Goal: Transaction & Acquisition: Obtain resource

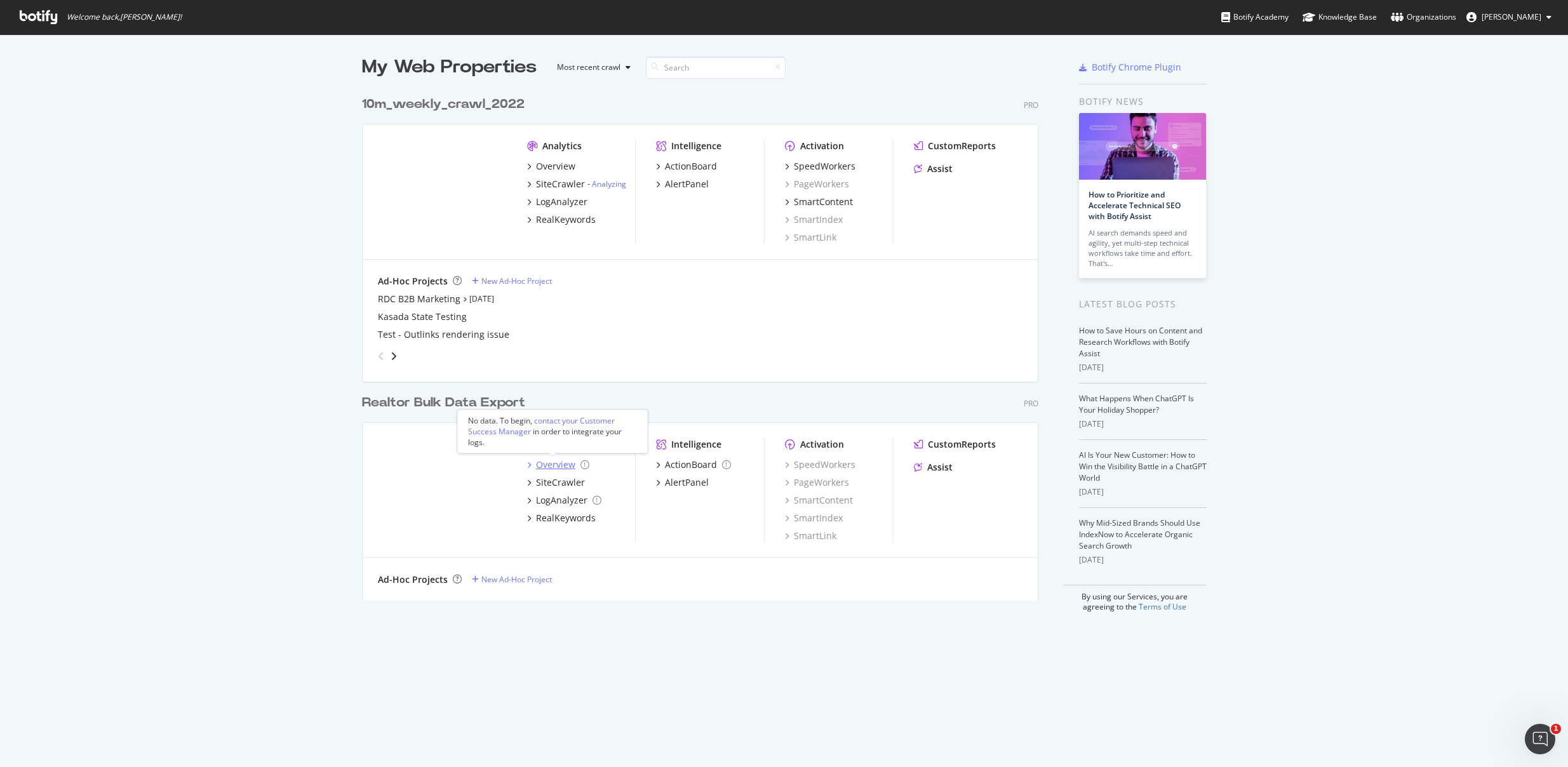
click at [555, 468] on div "Overview" at bounding box center [555, 464] width 39 height 13
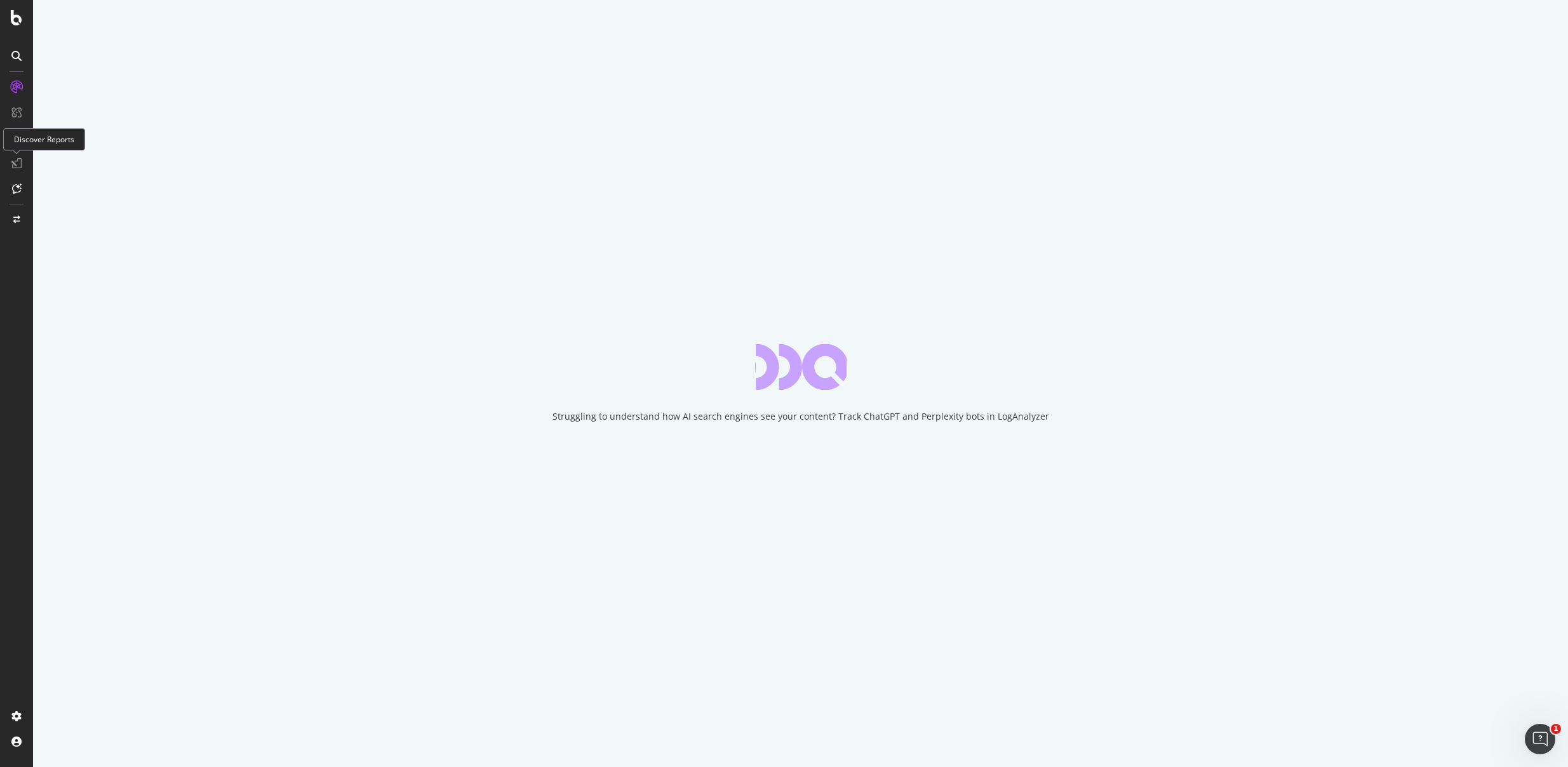
click at [19, 165] on icon at bounding box center [16, 163] width 10 height 10
click at [1133, 350] on div "Struggling to understand how AI search engines see your content? Track ChatGPT …" at bounding box center [801, 384] width 1535 height 767
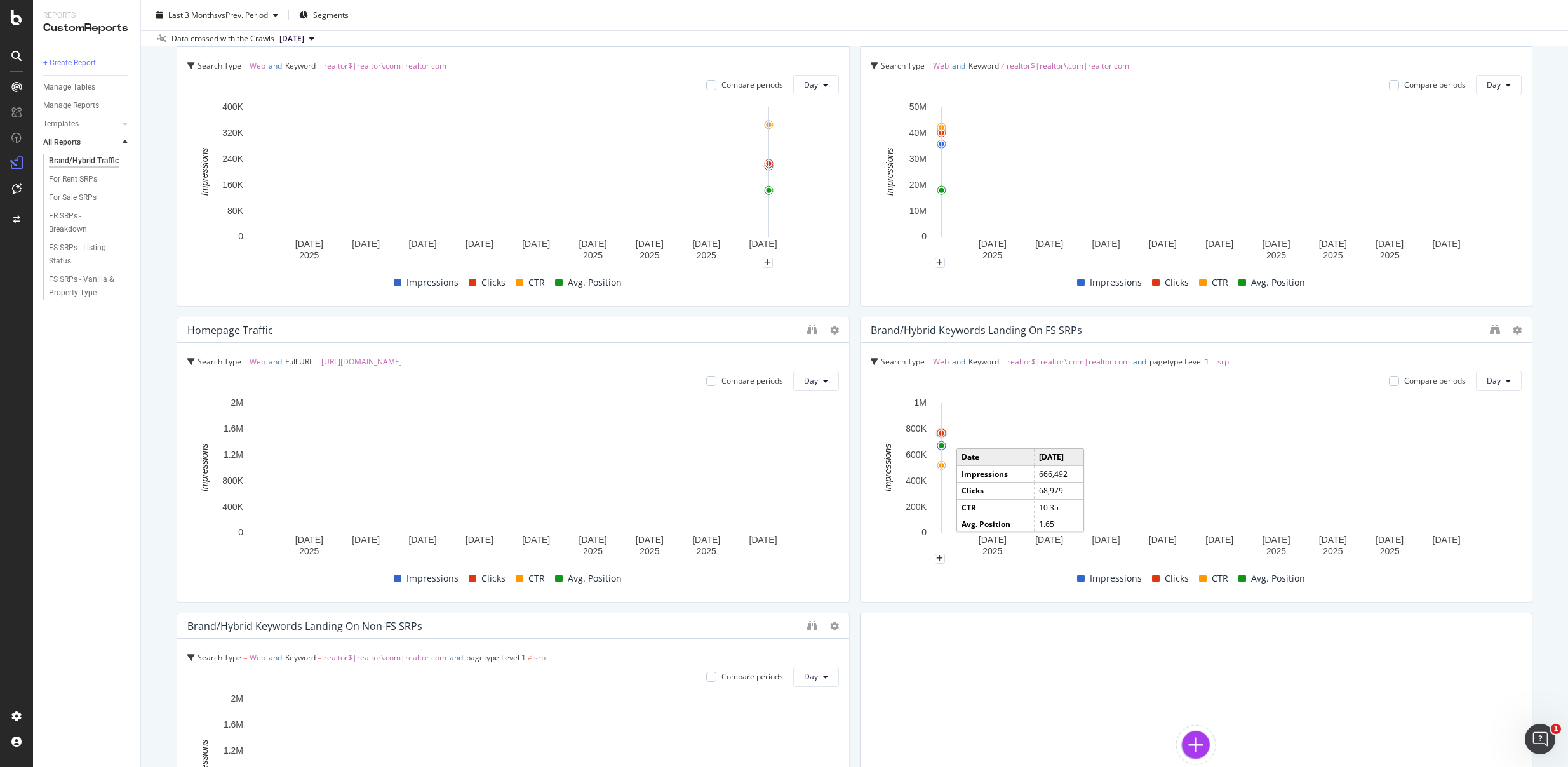
scroll to position [133, 0]
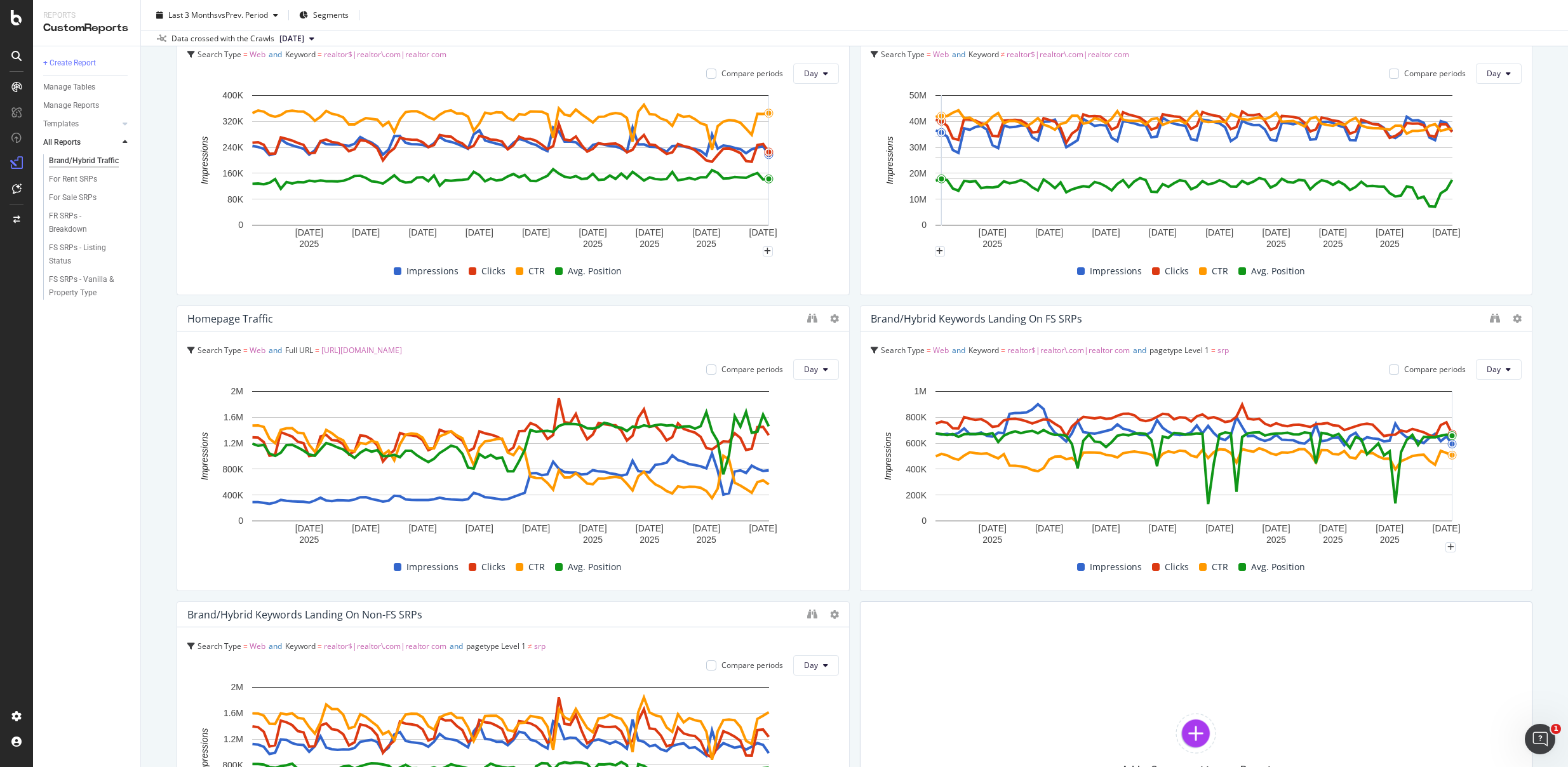
click at [1528, 398] on div "Brand/Hybrid Traffic Brand/Hybrid Traffic Realtor Bulk Data Export Clone Schedu…" at bounding box center [854, 384] width 1427 height 767
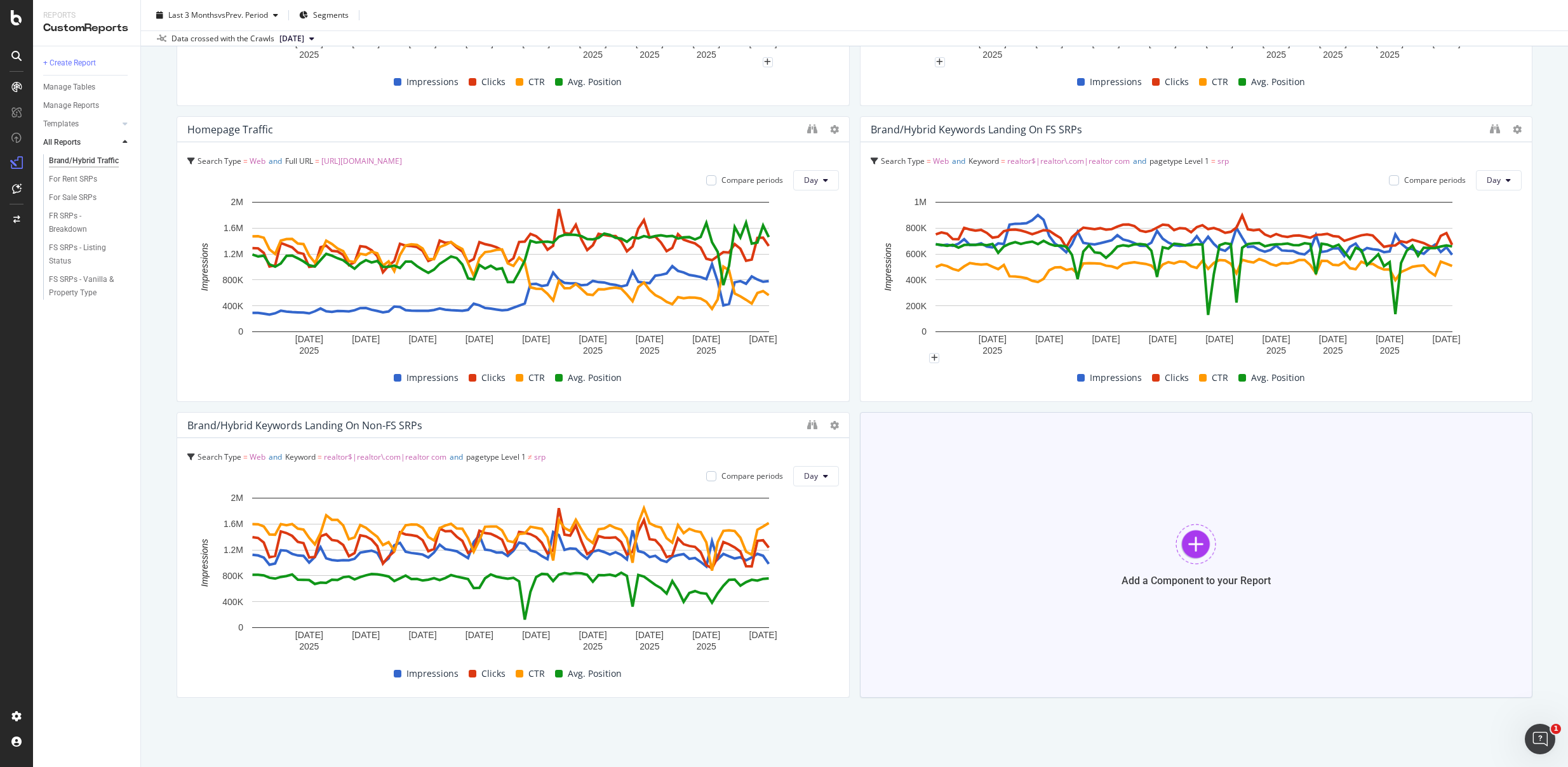
scroll to position [333, 0]
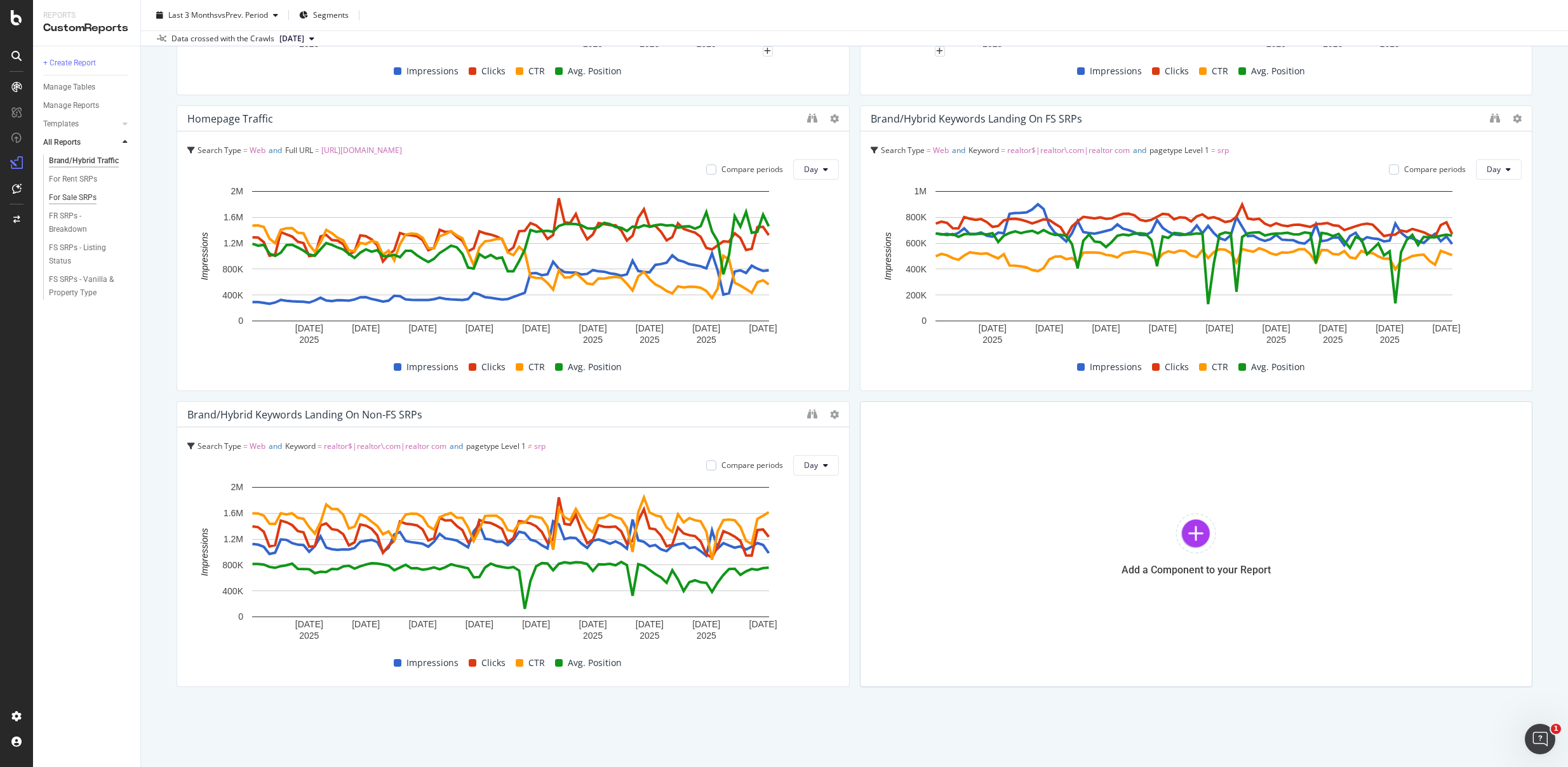
click at [64, 201] on div "For Sale SRPs" at bounding box center [72, 198] width 47 height 13
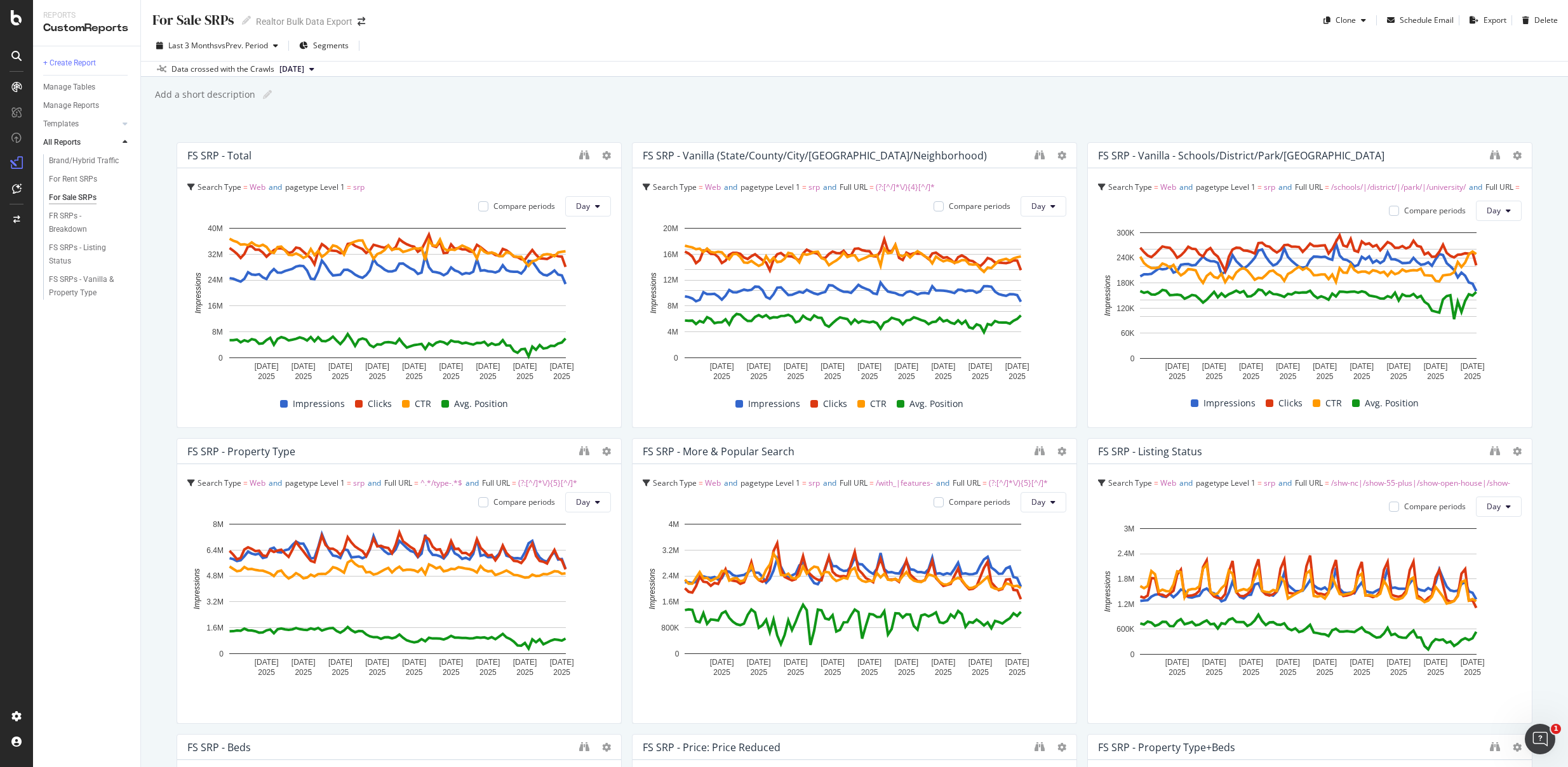
click at [1140, 107] on div "For Sale SRPs For Sale SRPs Realtor Bulk Data Export Clone Schedule Email Expor…" at bounding box center [854, 384] width 1427 height 767
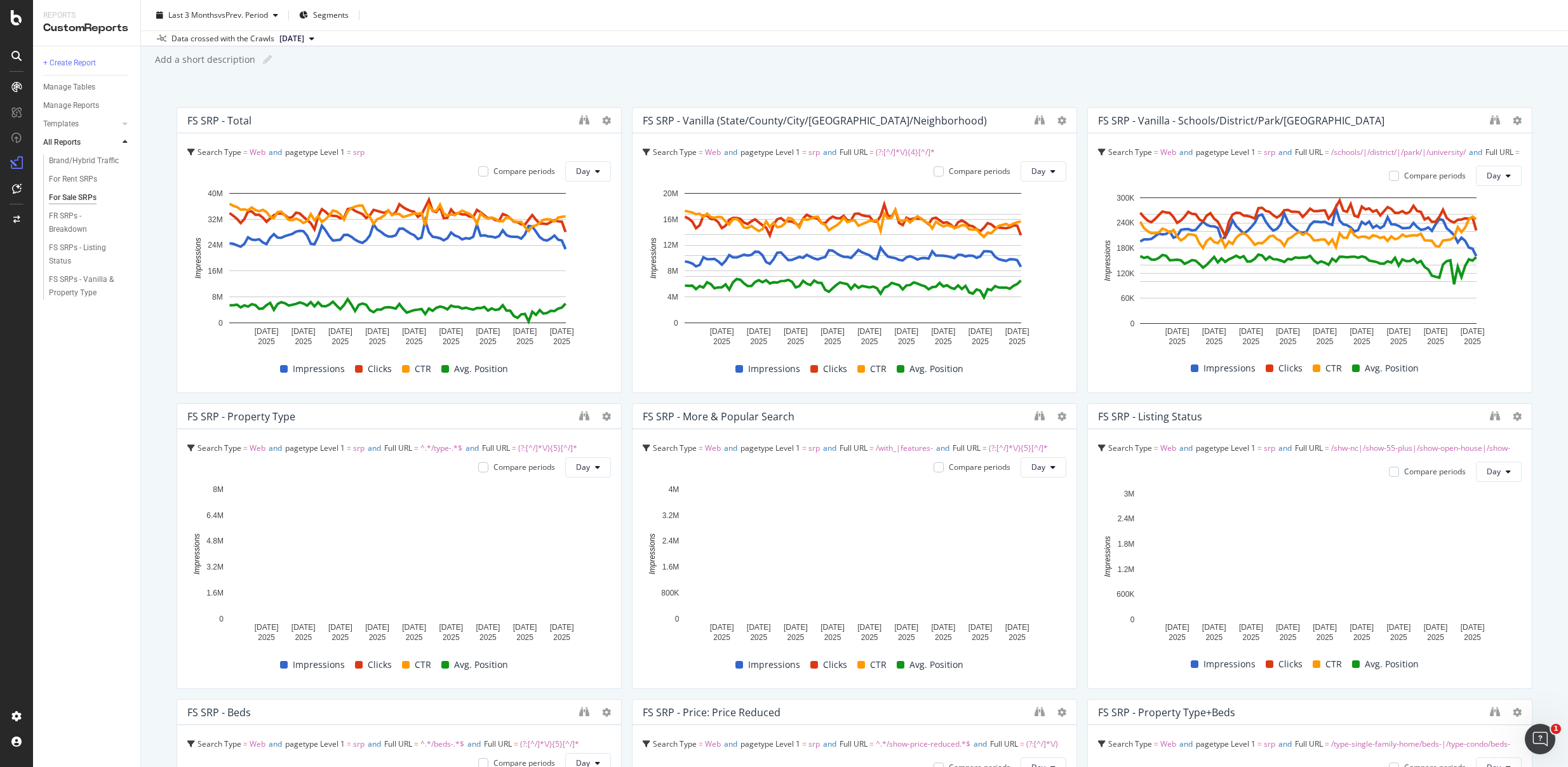
scroll to position [152, 0]
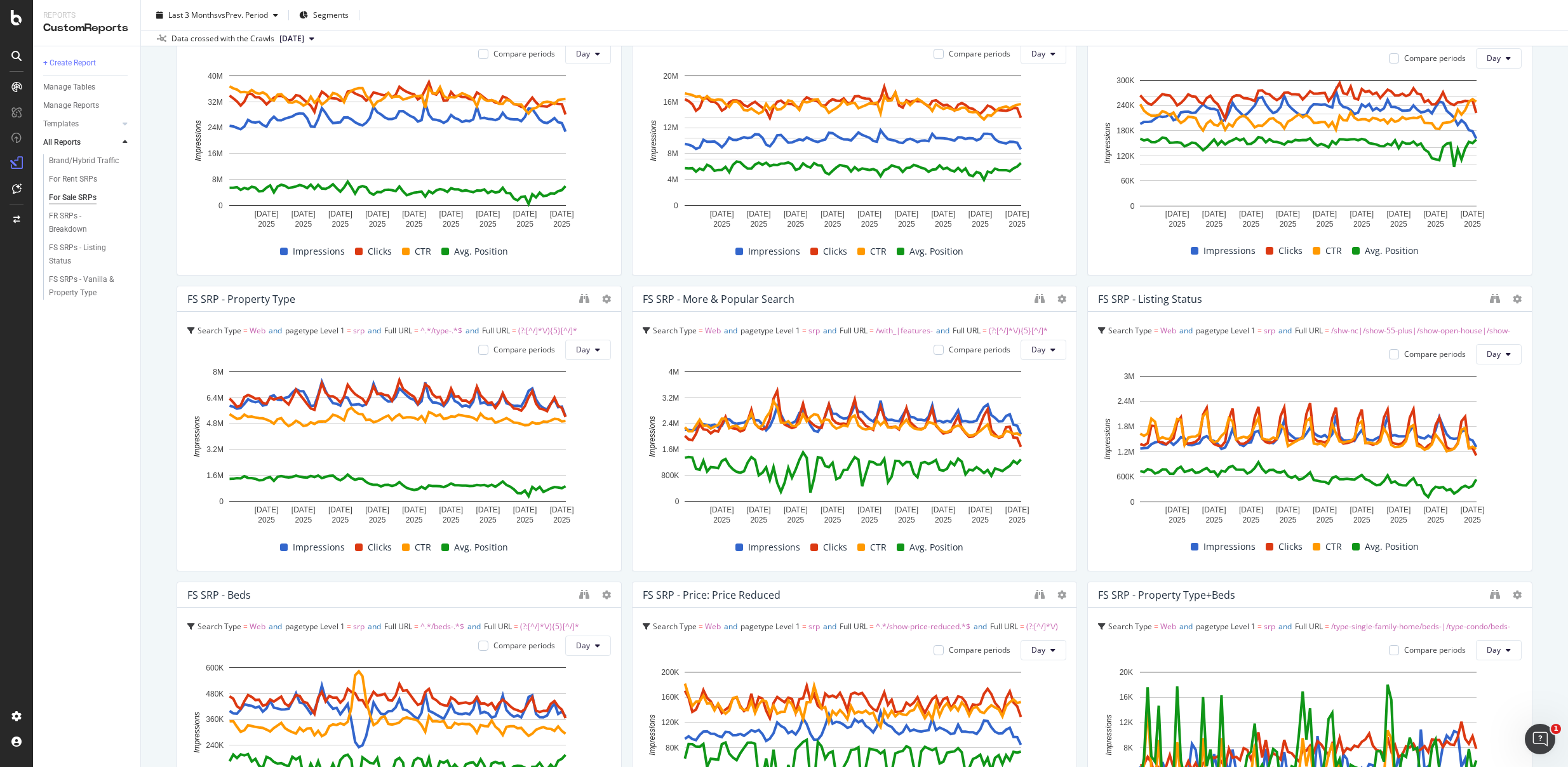
click at [1537, 329] on div "For Sale SRPs For Sale SRPs Realtor Bulk Data Export Clone Schedule Email Expor…" at bounding box center [854, 384] width 1427 height 767
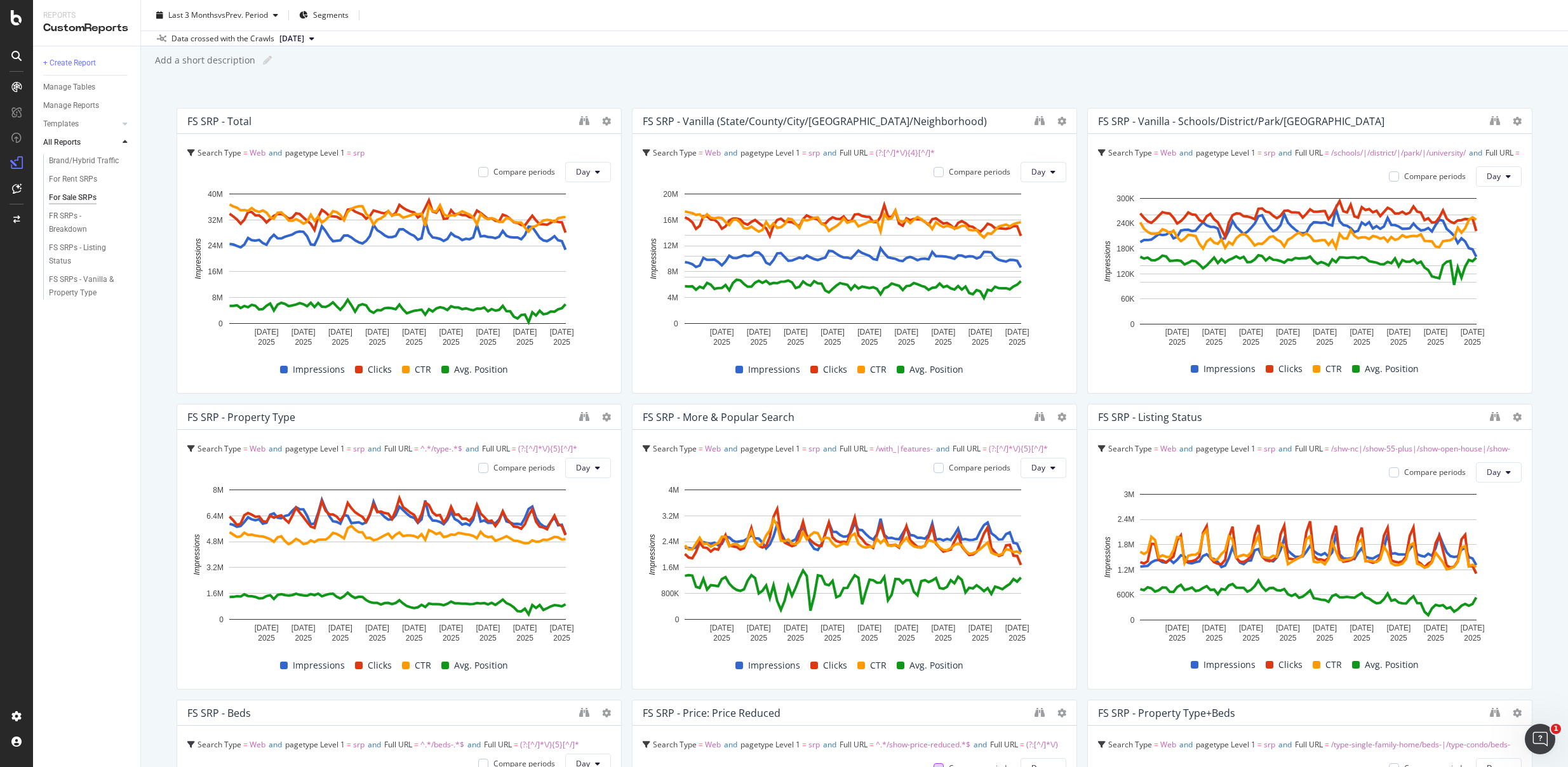
scroll to position [37, 0]
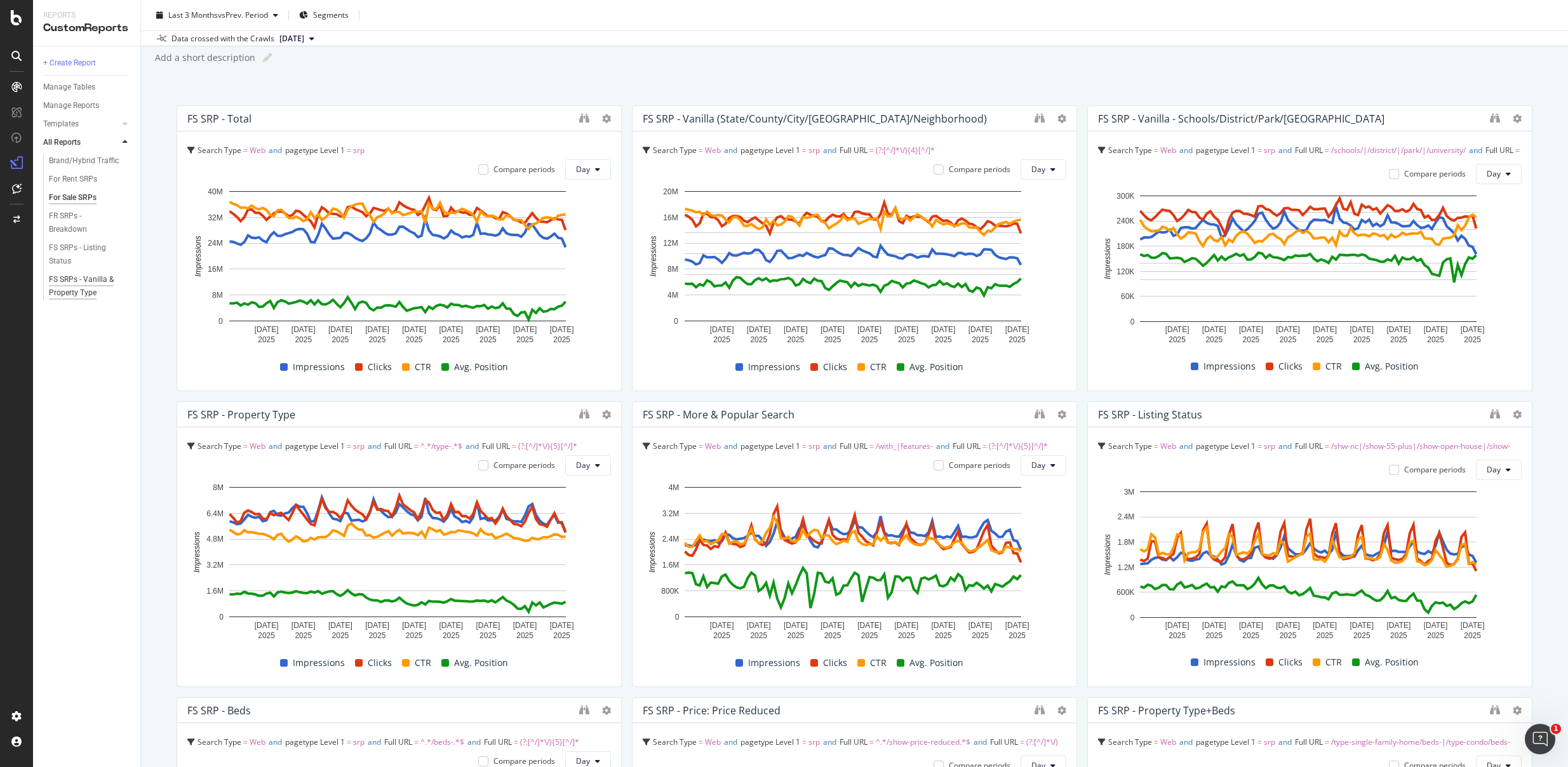
click at [69, 280] on div "FS SRPs - Vanilla & Property Type" at bounding box center [85, 286] width 74 height 27
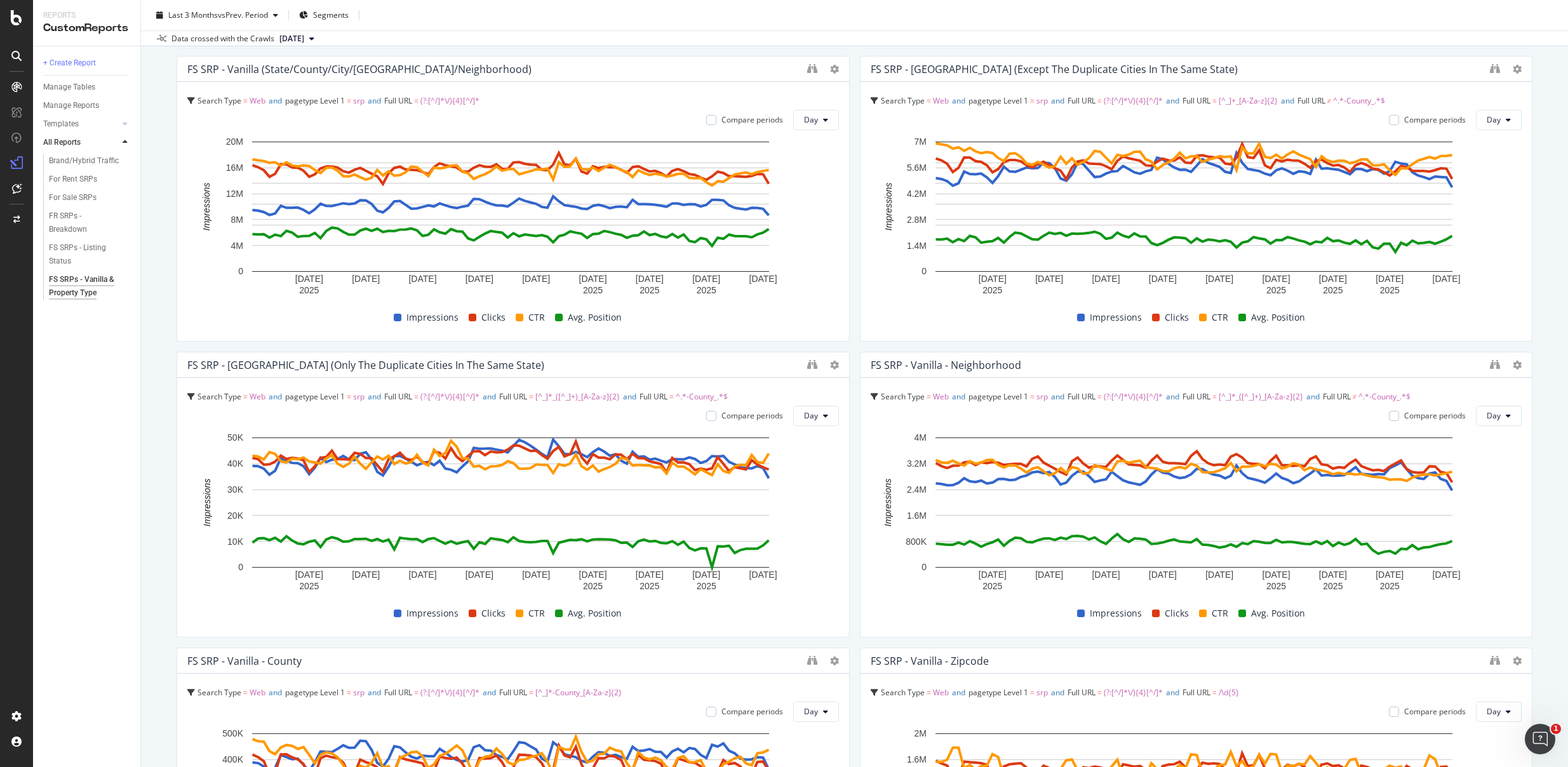
scroll to position [154, 0]
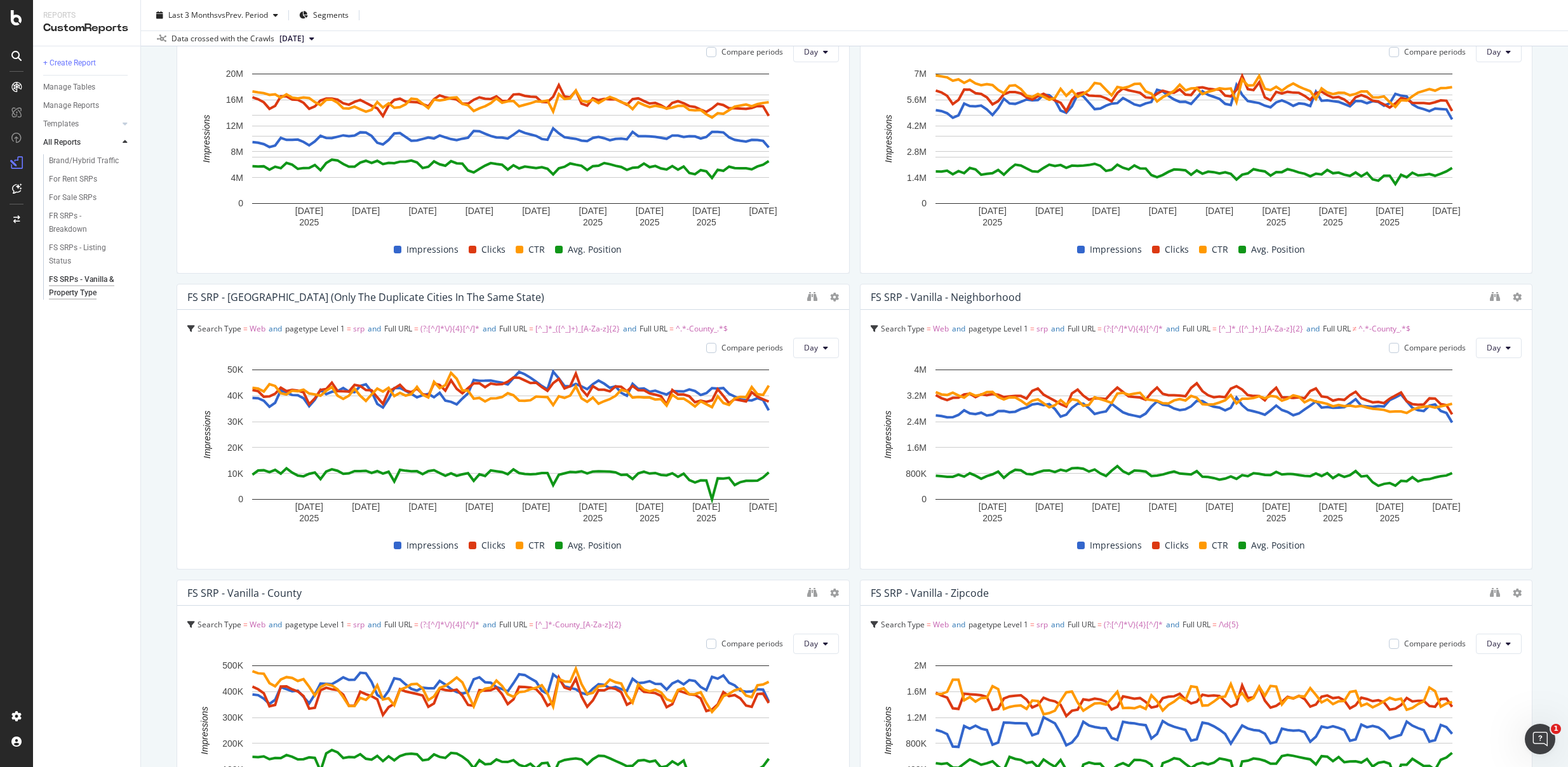
click at [69, 496] on div "+ Create Report Manage Tables Manage Reports Templates AI Bots in Search Busine…" at bounding box center [87, 406] width 107 height 720
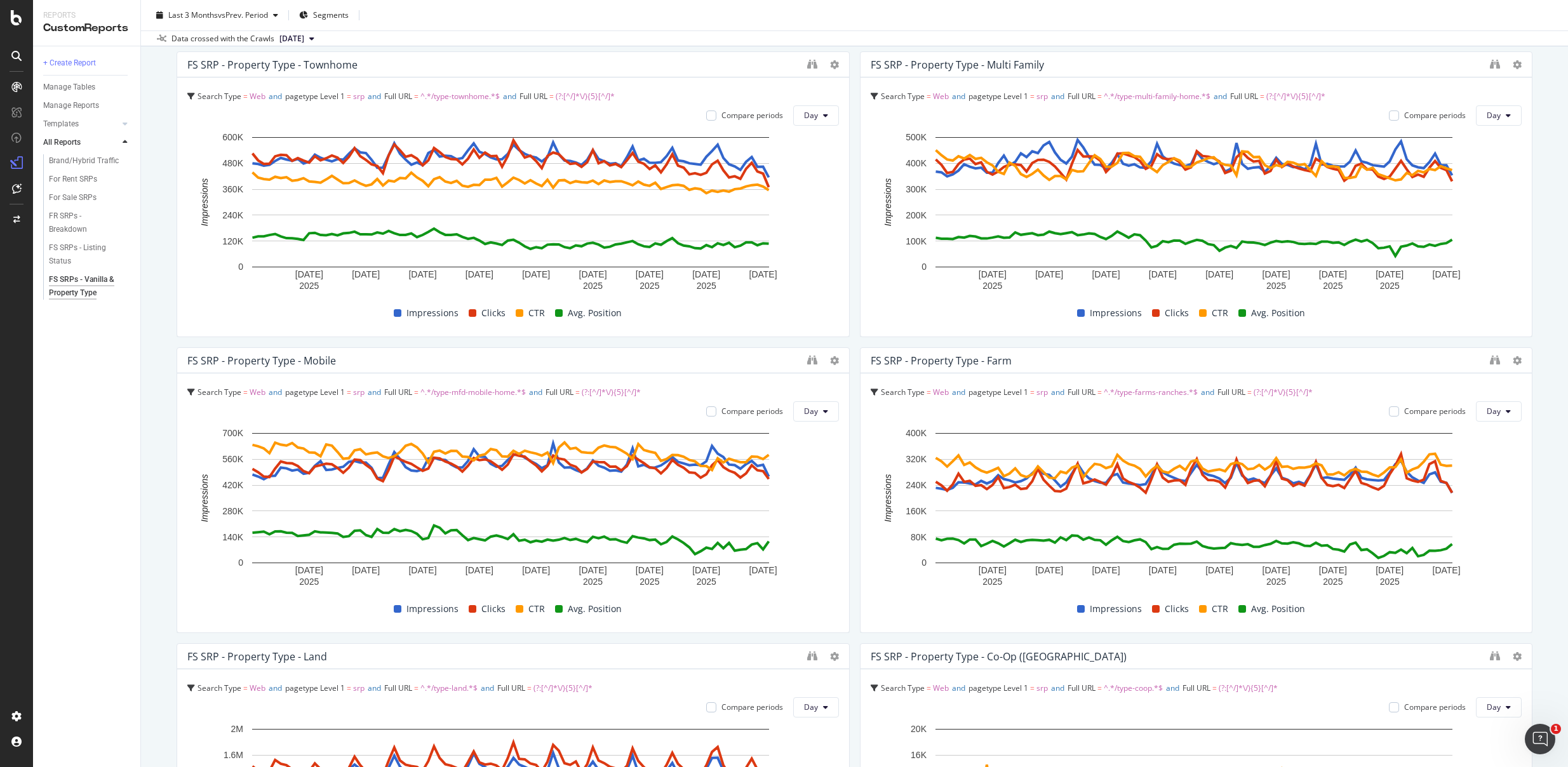
scroll to position [2262, 0]
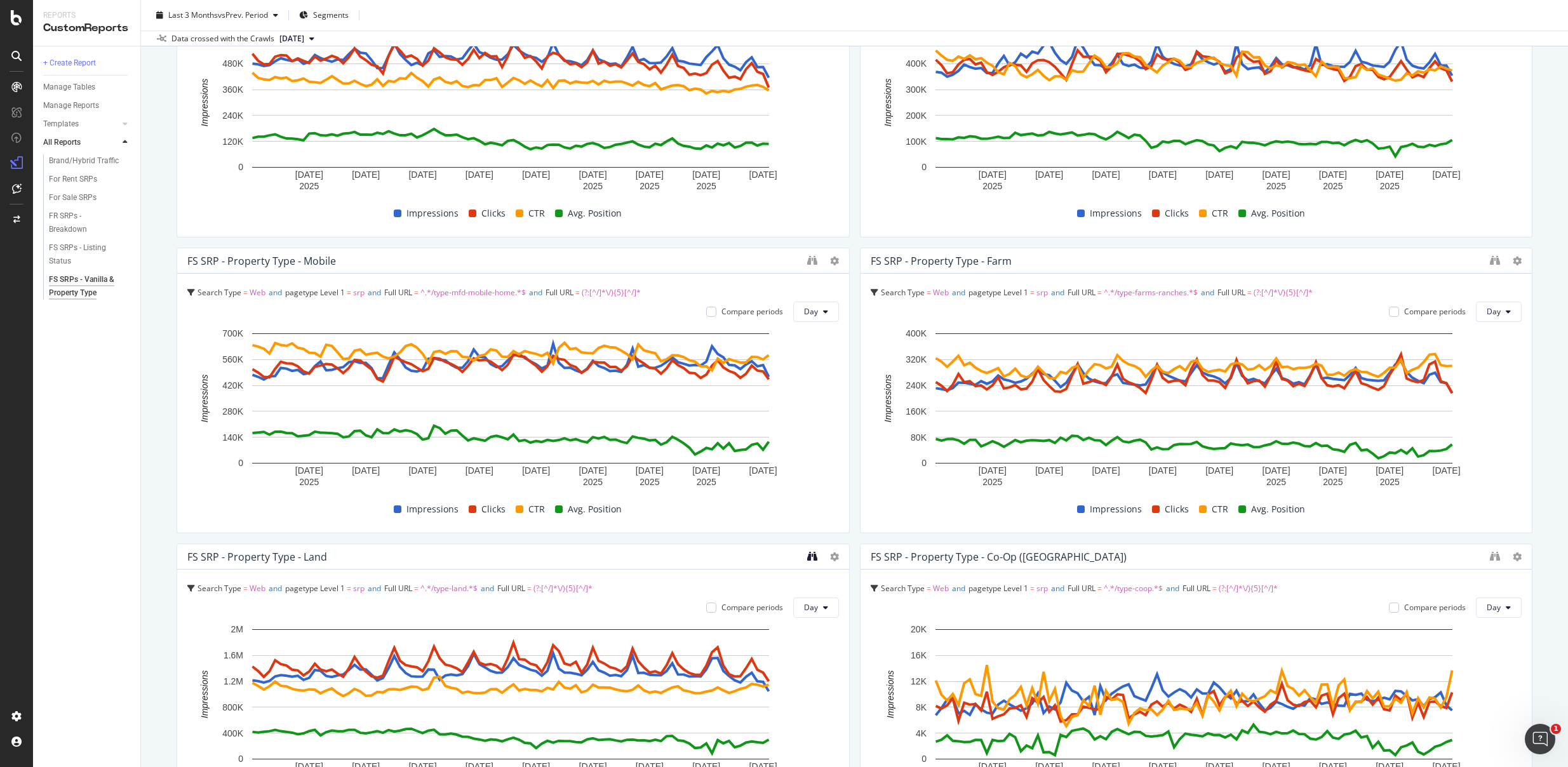
click at [807, 554] on icon "binoculars" at bounding box center [812, 556] width 10 height 10
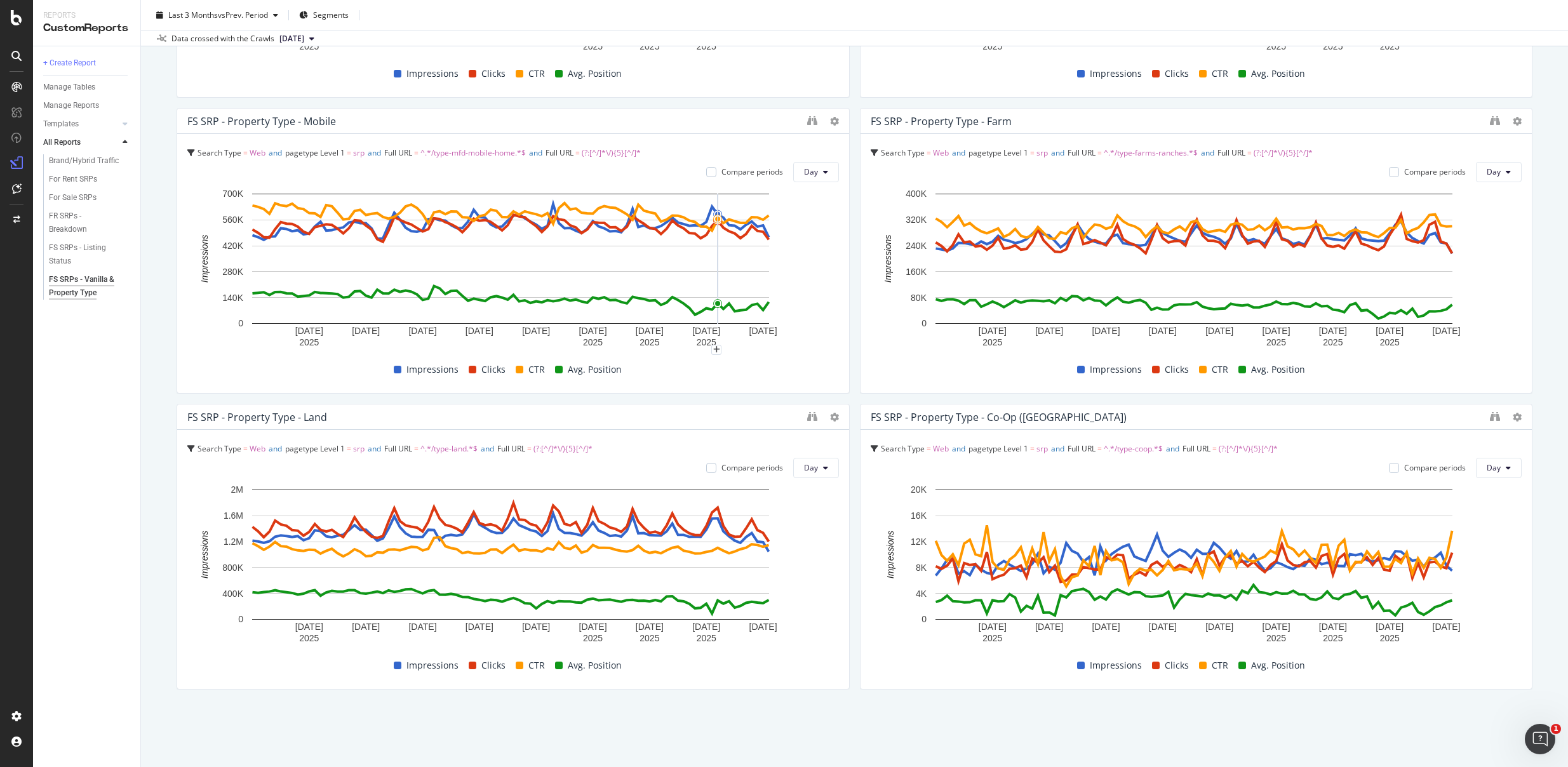
scroll to position [2404, 0]
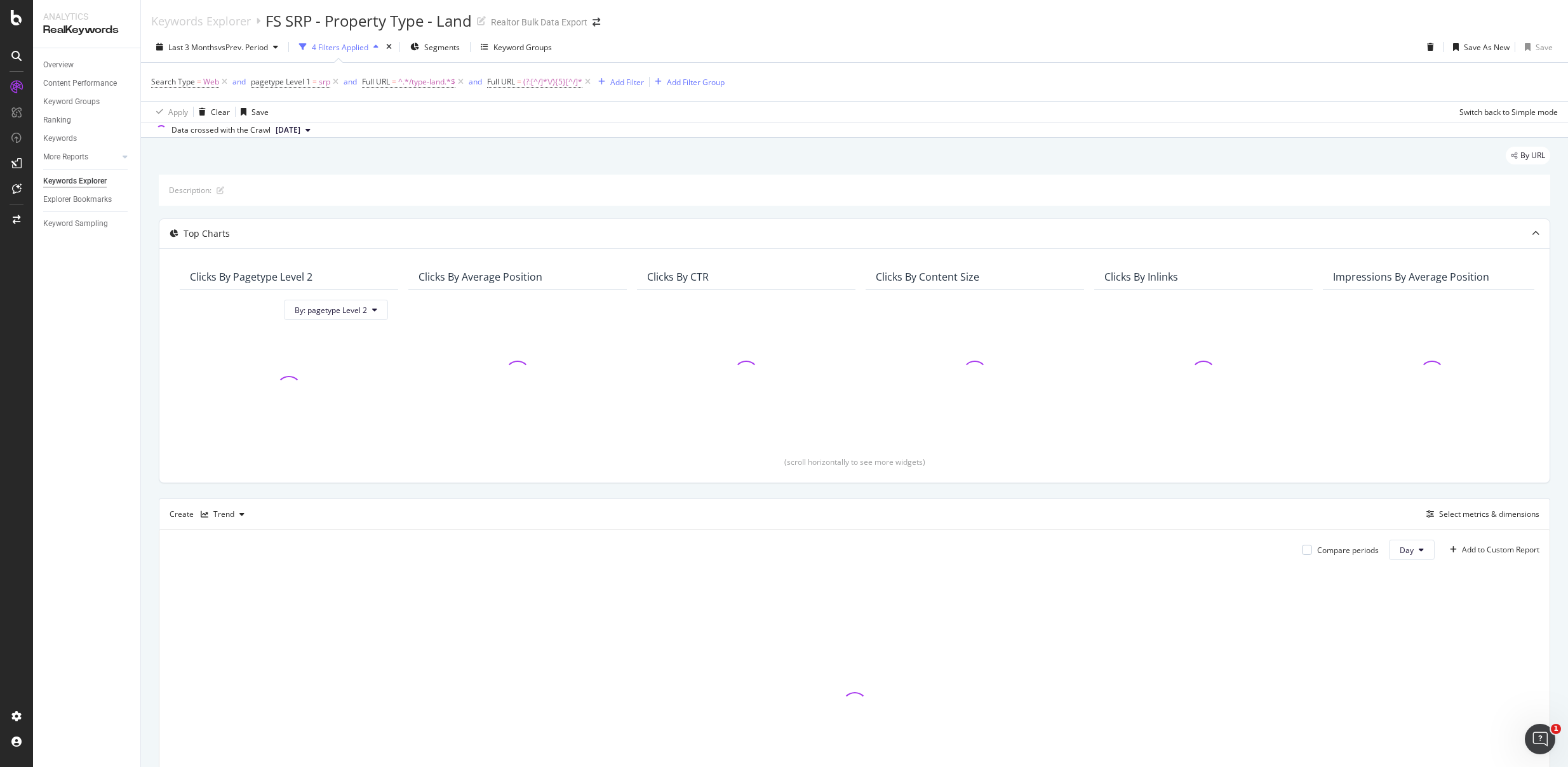
click at [977, 84] on div "Search Type = Web and pagetype Level 1 = srp and Full URL = ^.*/type-land.*$ an…" at bounding box center [855, 81] width 1407 height 38
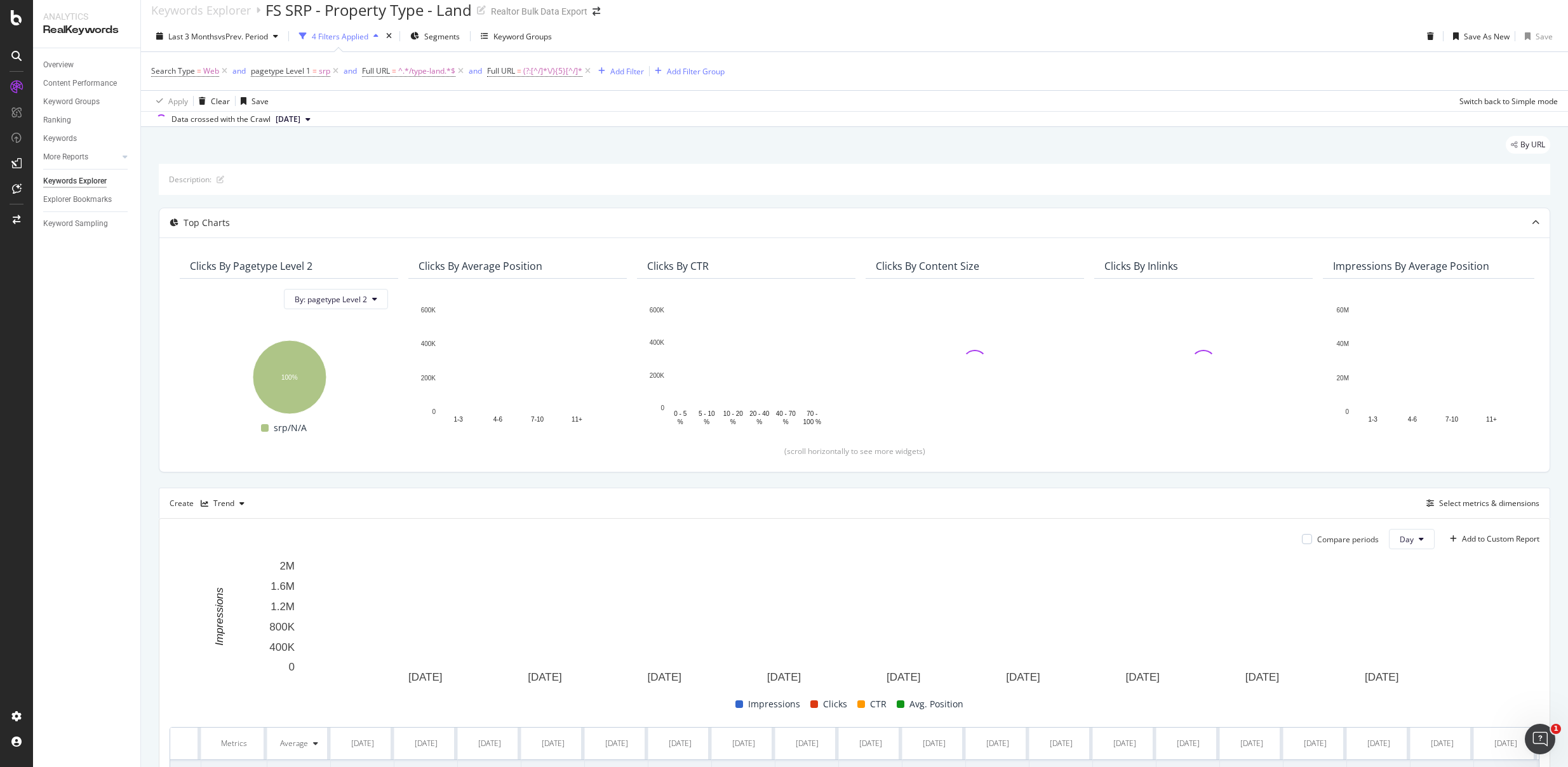
scroll to position [29, 0]
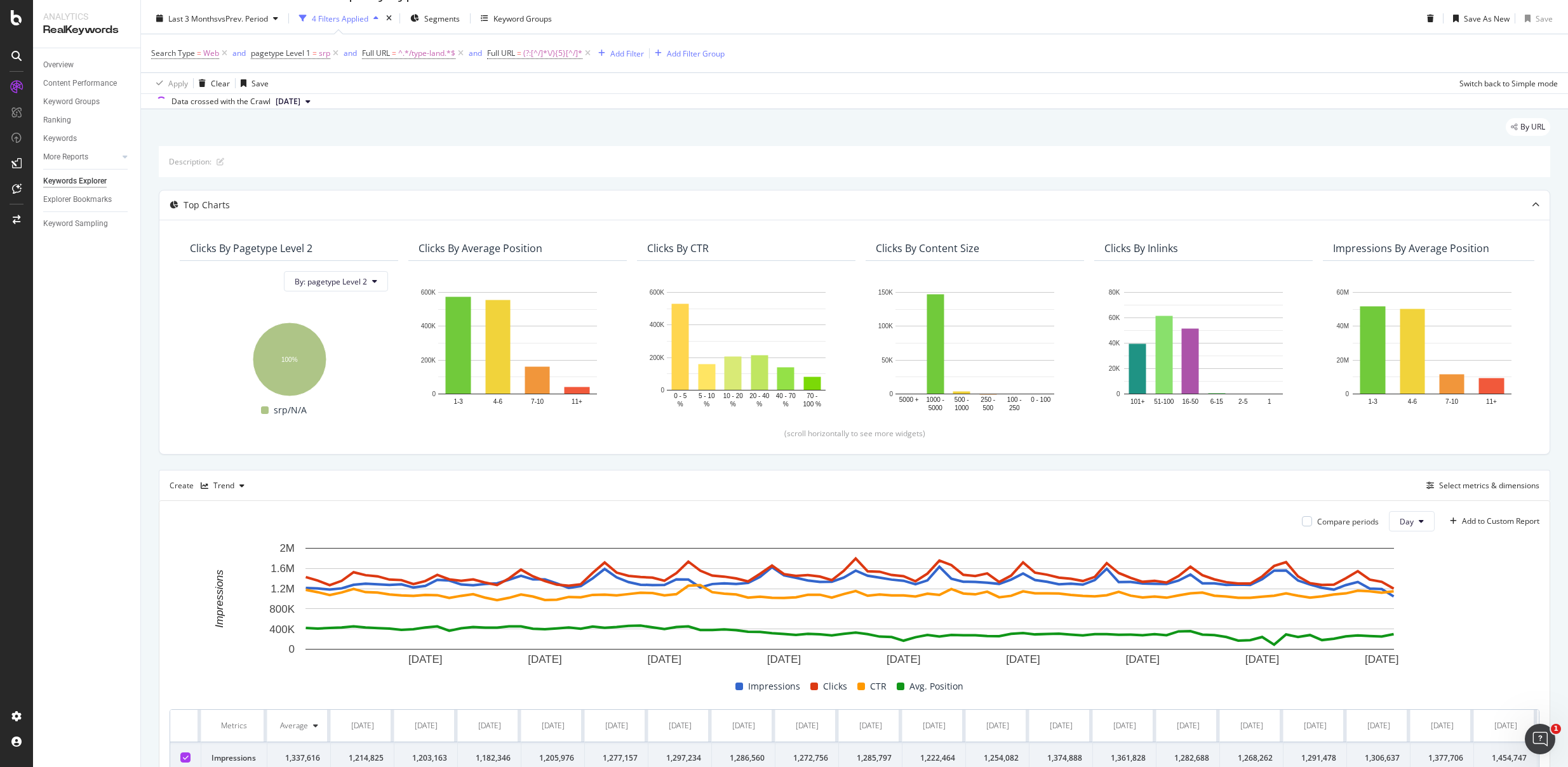
click at [1008, 35] on div "Search Type = Web and pagetype Level 1 = srp and Full URL = ^.*/type-land.*$ an…" at bounding box center [855, 53] width 1407 height 38
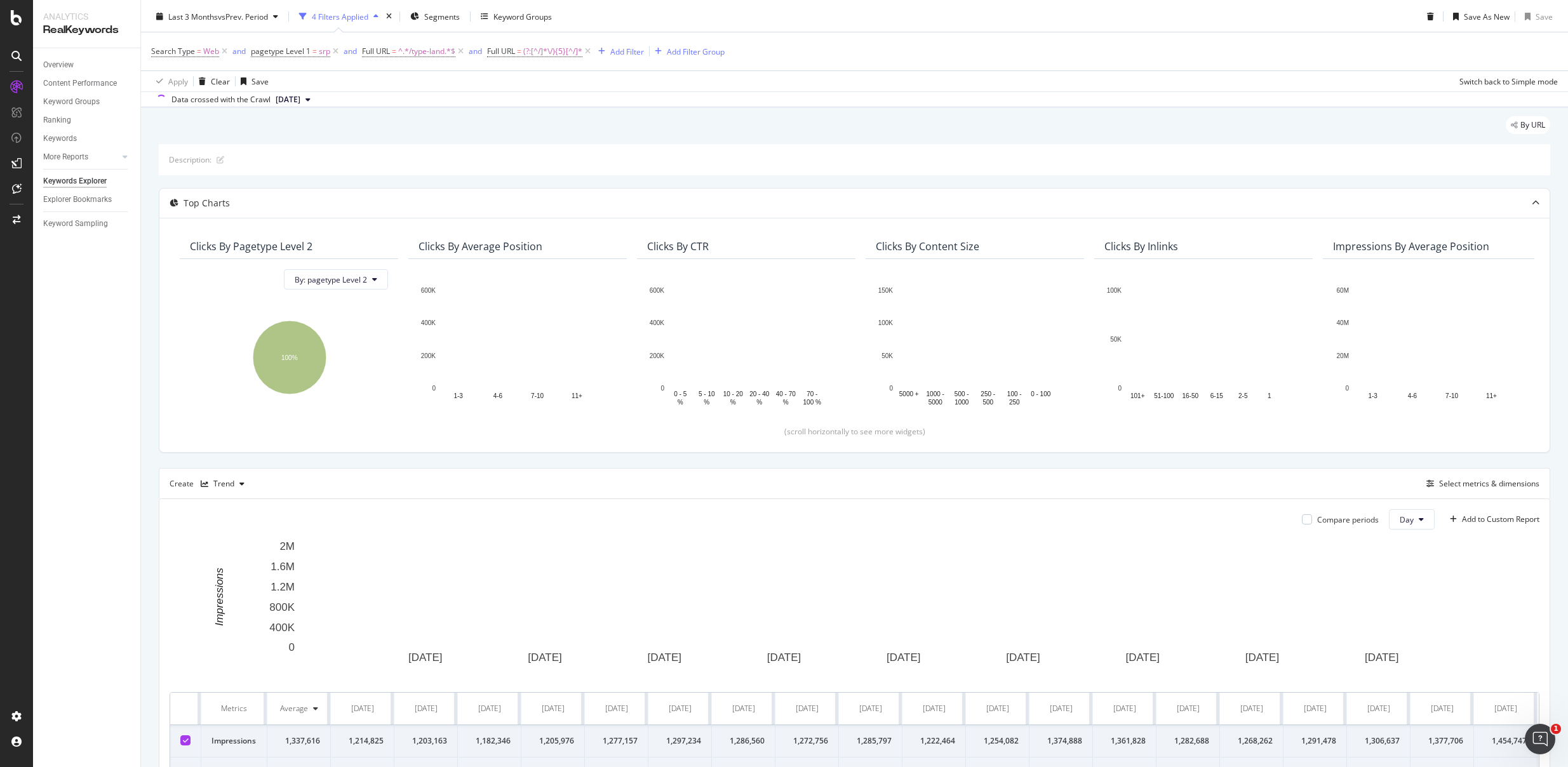
scroll to position [31, 0]
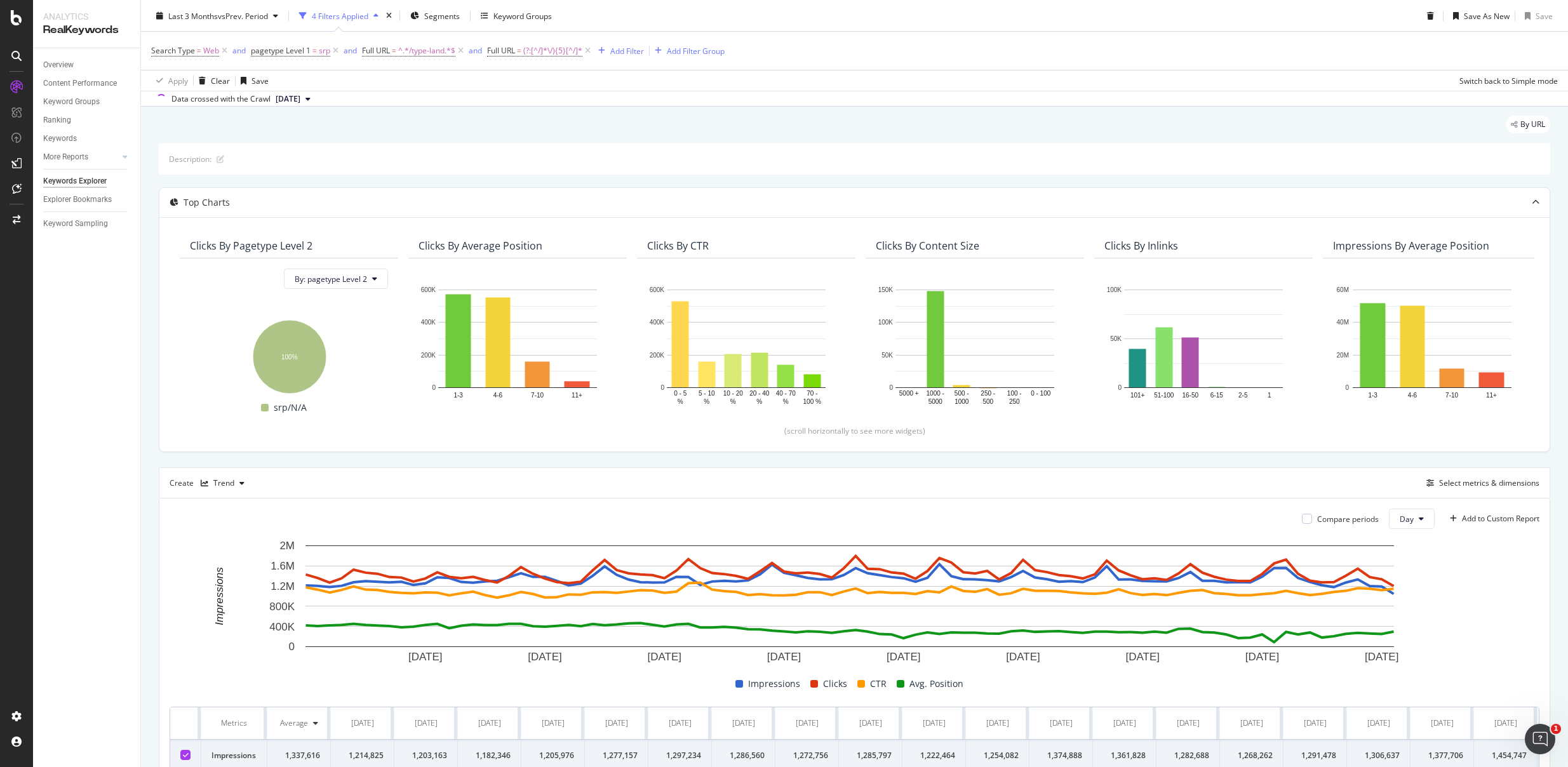
click at [992, 47] on div "Search Type = Web and pagetype Level 1 = srp and Full URL = ^.*/type-land.*$ an…" at bounding box center [855, 51] width 1407 height 38
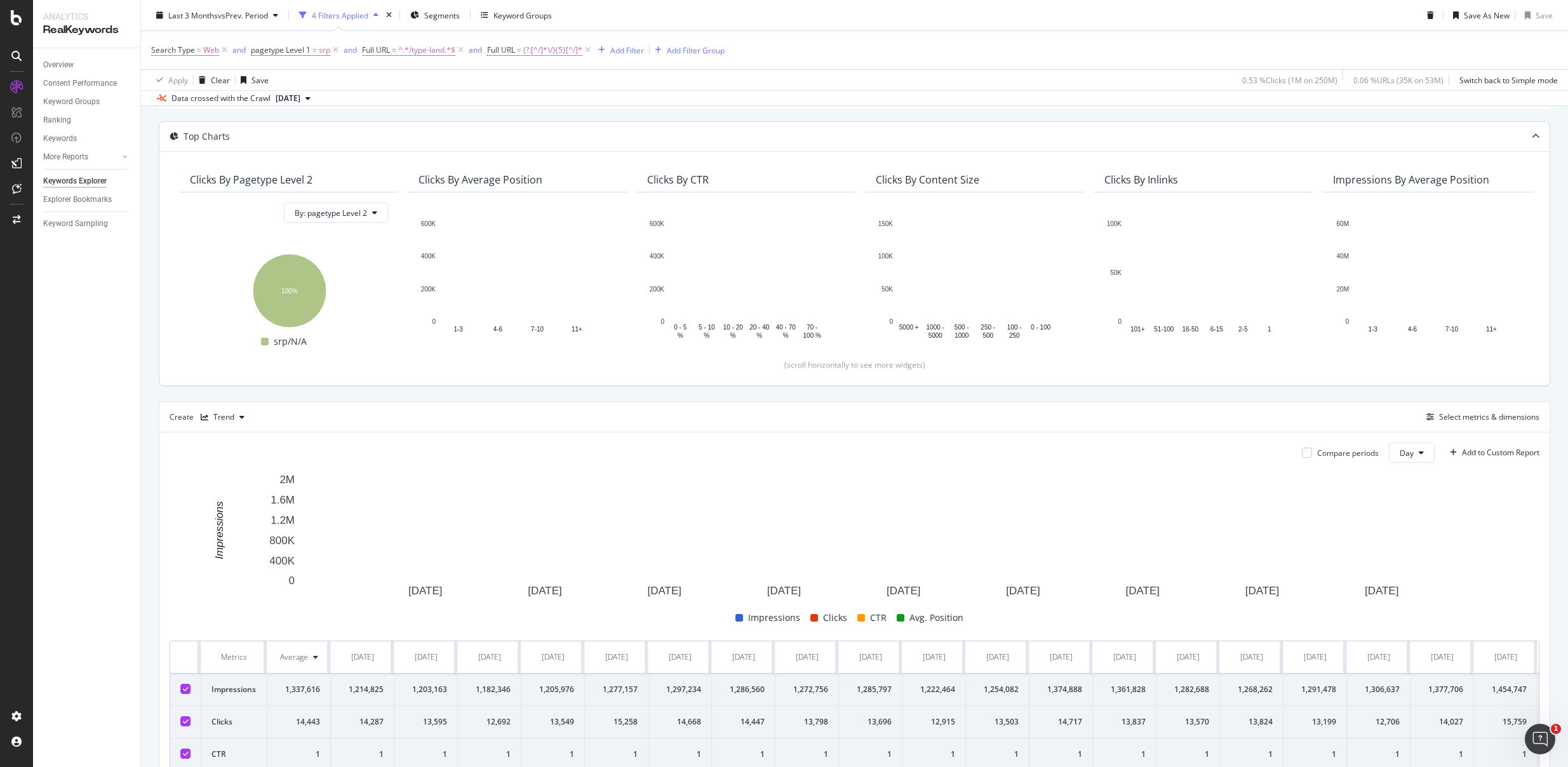
scroll to position [0, 0]
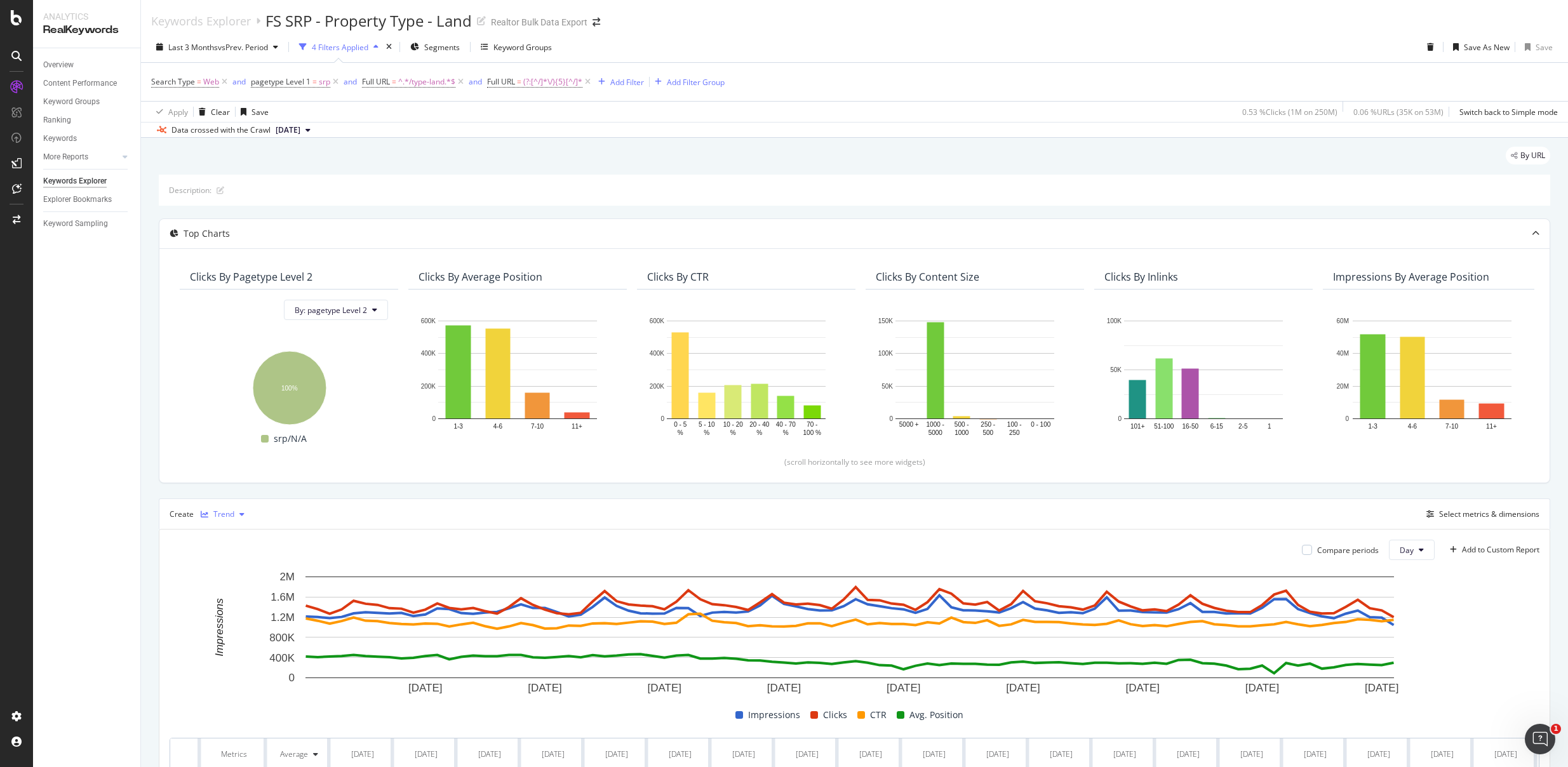
click at [215, 510] on div "Trend" at bounding box center [224, 514] width 21 height 7
click at [234, 532] on div "Table" at bounding box center [236, 536] width 20 height 11
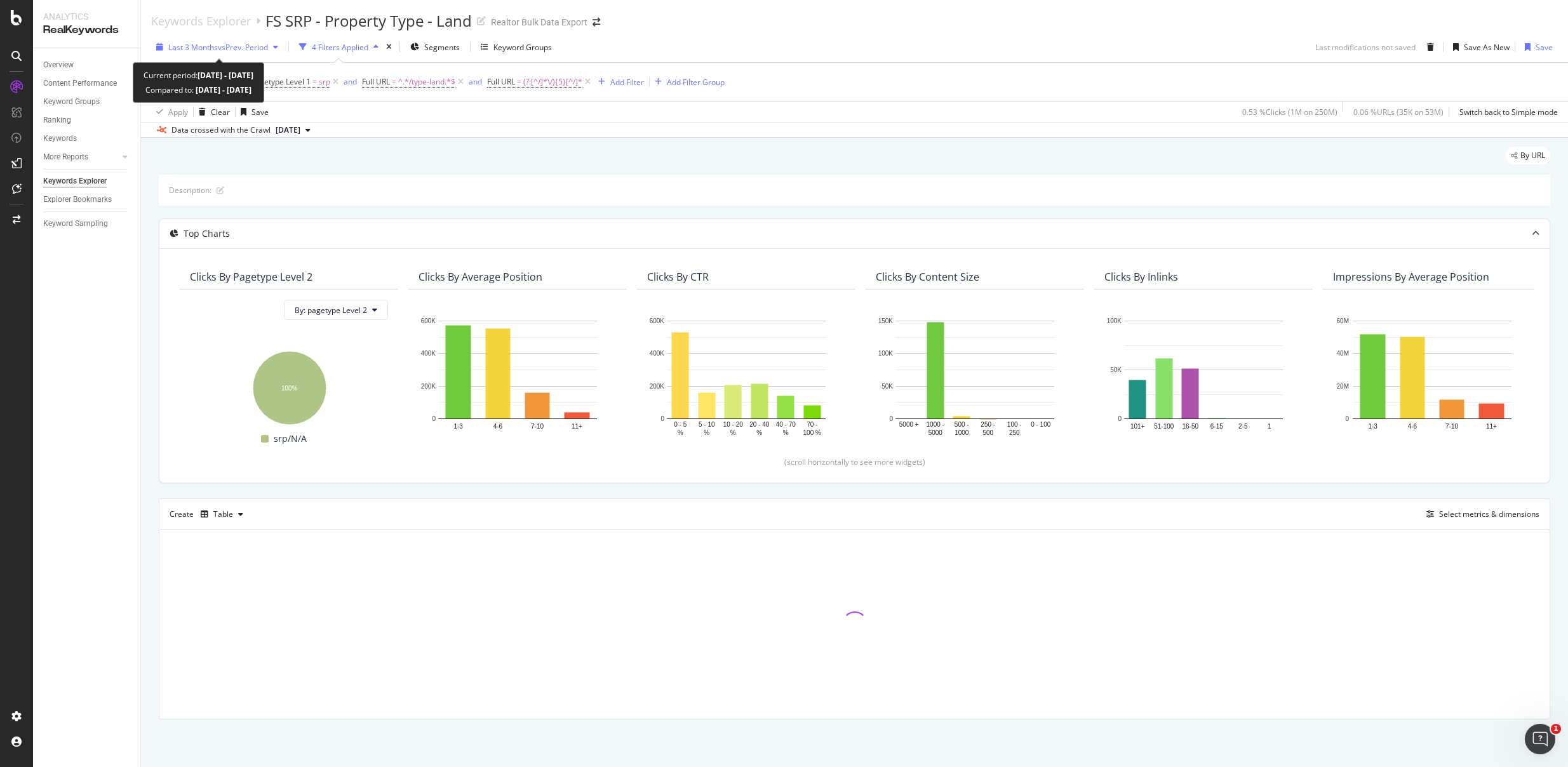
click at [250, 46] on span "vs Prev. Period" at bounding box center [243, 47] width 50 height 11
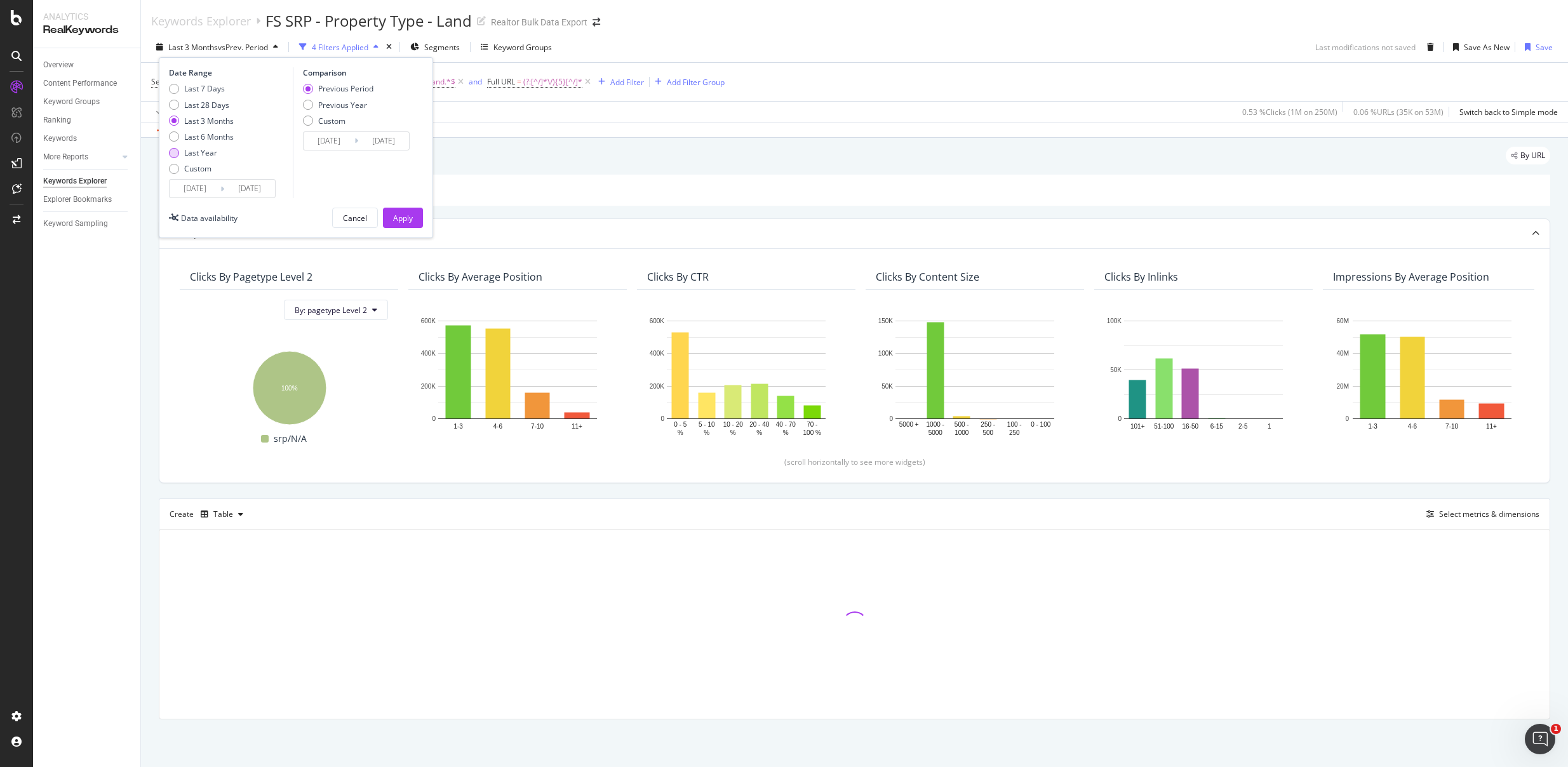
click at [202, 152] on div "Last Year" at bounding box center [201, 153] width 33 height 11
type input "2024/09/11"
type input "2023/09/12"
type input "2024/09/10"
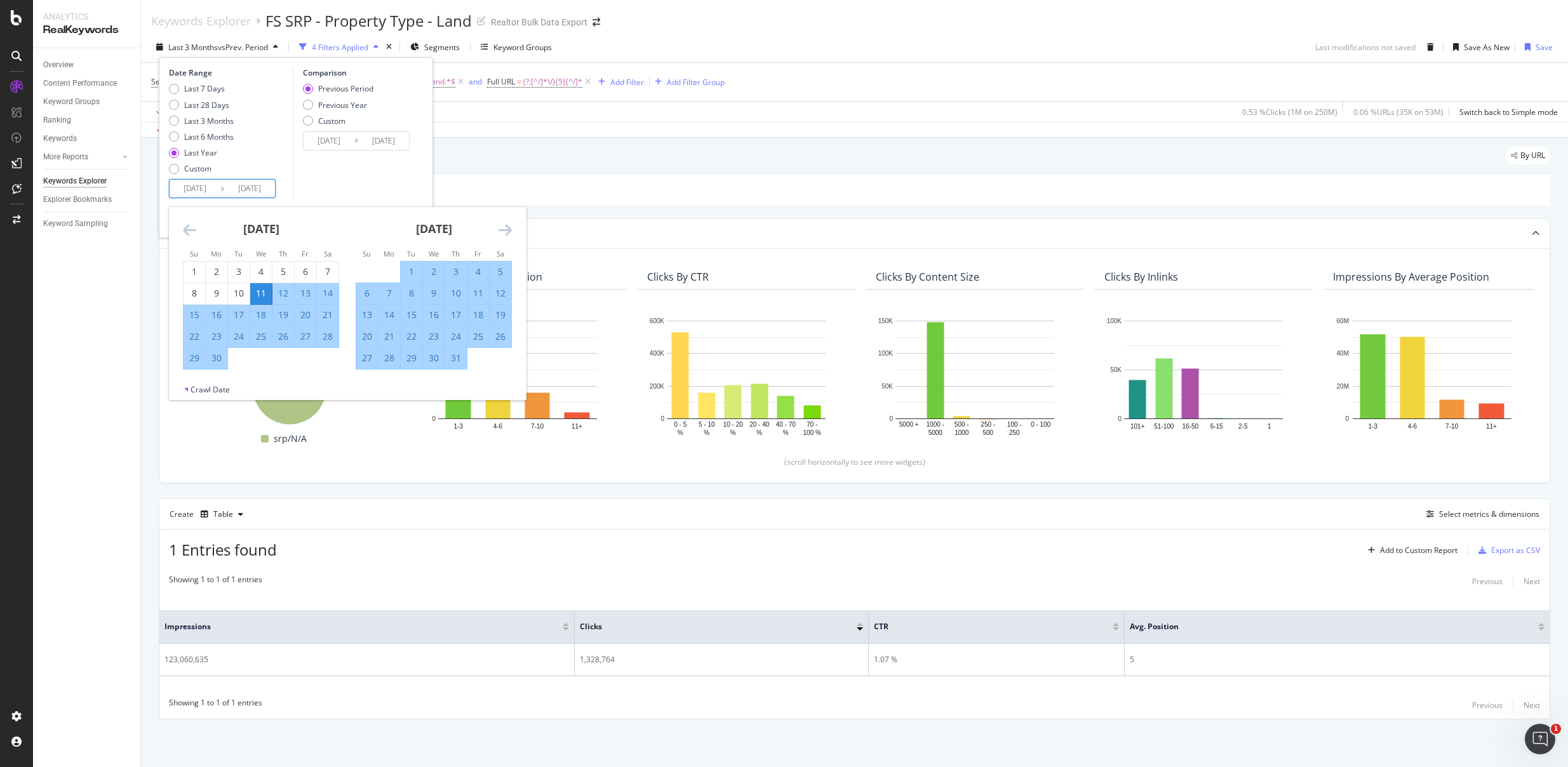
click at [183, 188] on input "2024/09/11" at bounding box center [195, 188] width 51 height 18
click at [192, 231] on icon "Move backward to switch to the previous month." at bounding box center [189, 229] width 13 height 15
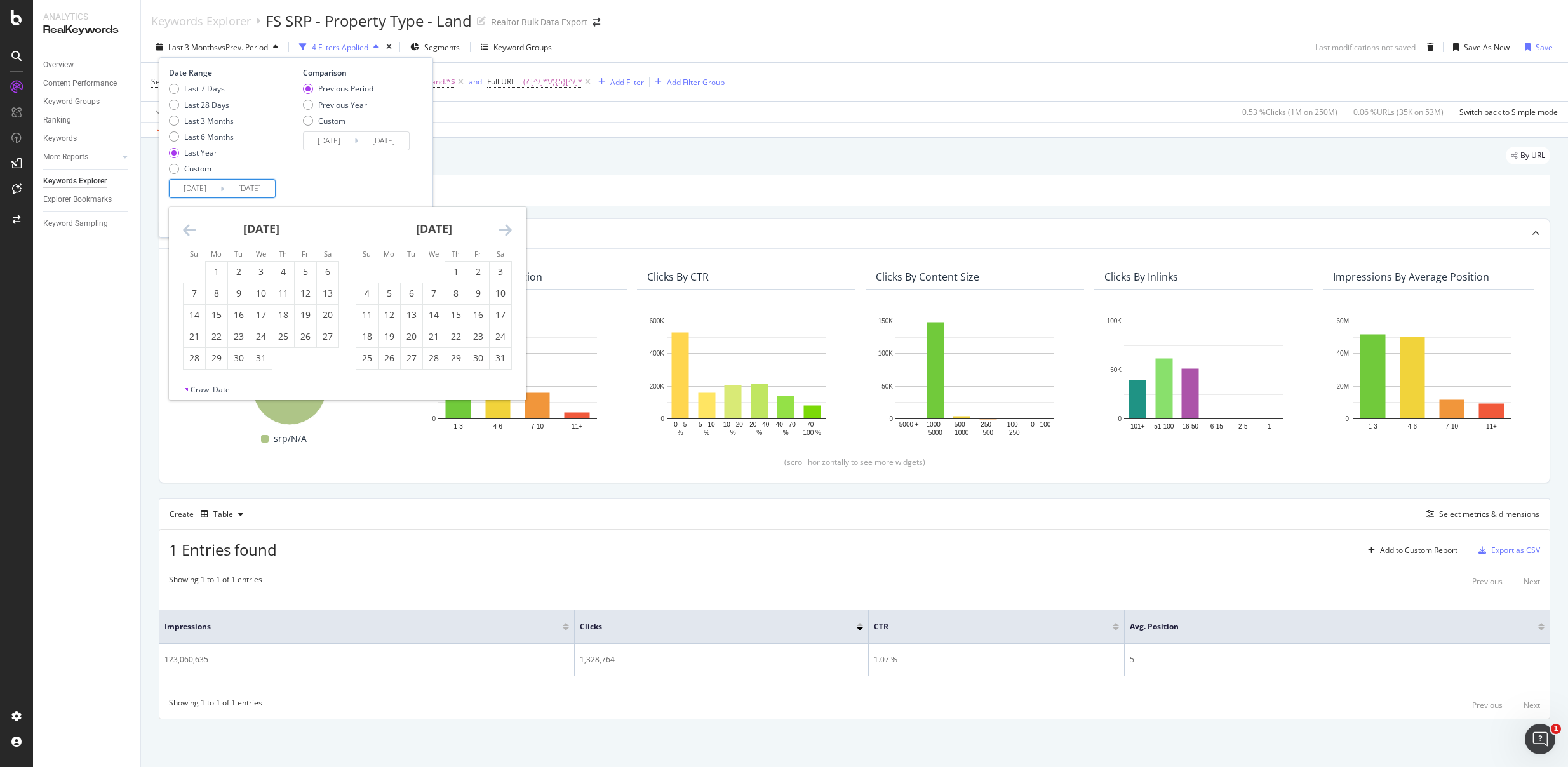
click at [506, 231] on icon "Move forward to switch to the next month." at bounding box center [505, 229] width 13 height 15
click at [367, 269] on div "1" at bounding box center [367, 271] width 21 height 13
type input "2024/09/01"
type input "2023/08/23"
type input "2024/08/31"
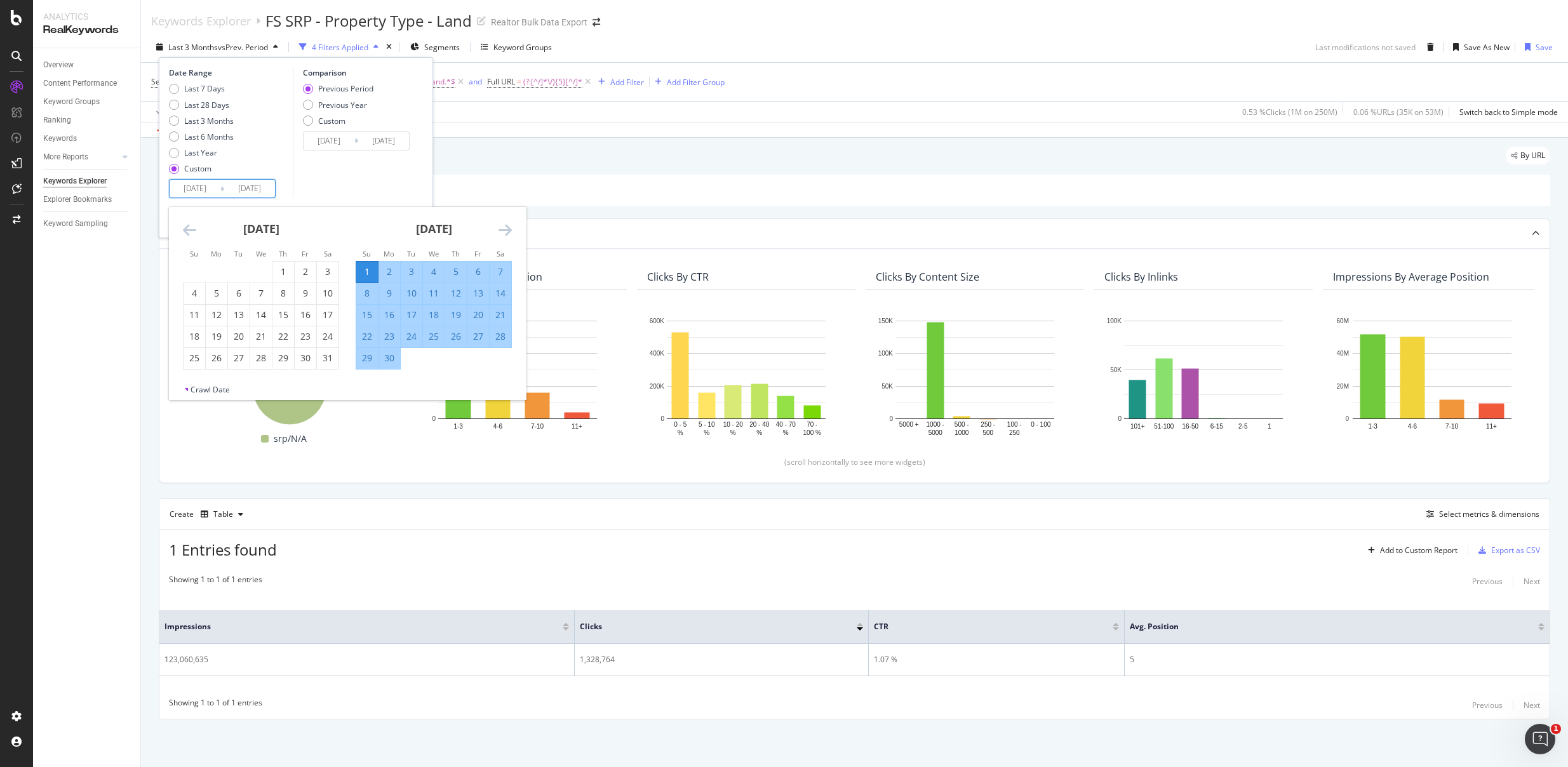
click at [258, 189] on input "2025/09/10" at bounding box center [250, 188] width 51 height 18
click at [506, 229] on icon "Move forward to switch to the next month." at bounding box center [505, 229] width 13 height 15
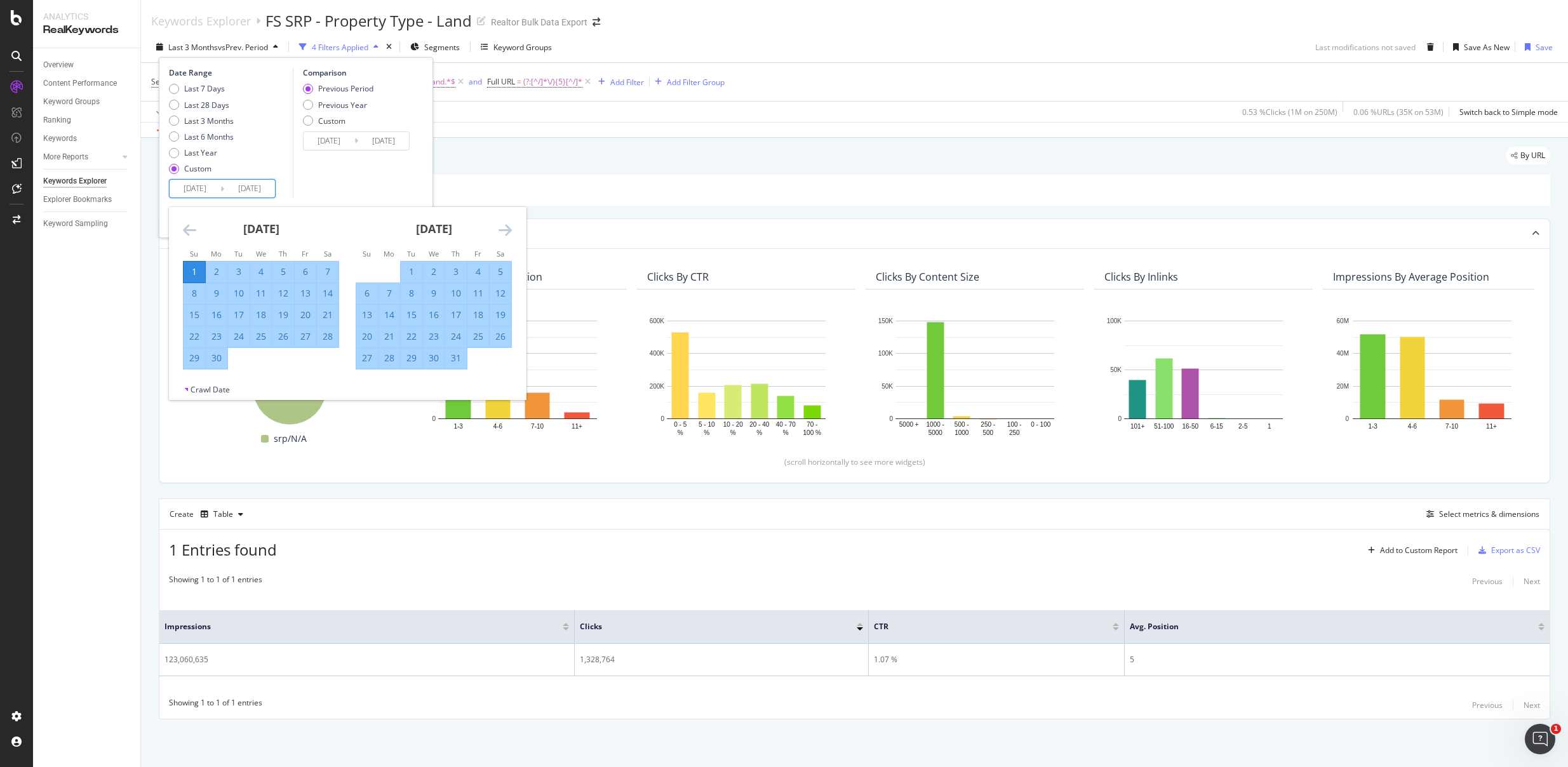
click at [506, 229] on icon "Move forward to switch to the next month." at bounding box center [505, 229] width 13 height 15
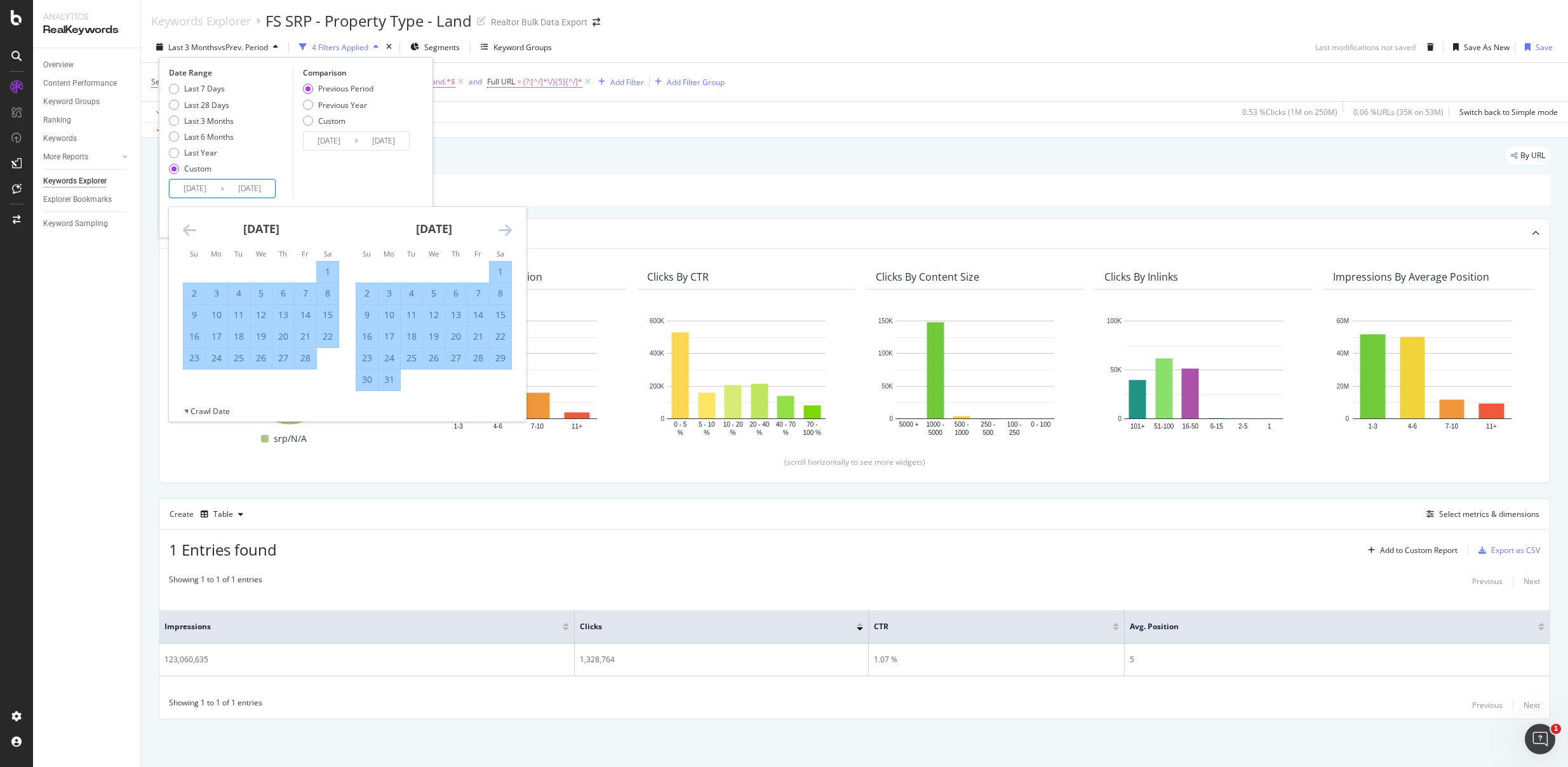
click at [506, 229] on icon "Move forward to switch to the next month." at bounding box center [505, 229] width 13 height 15
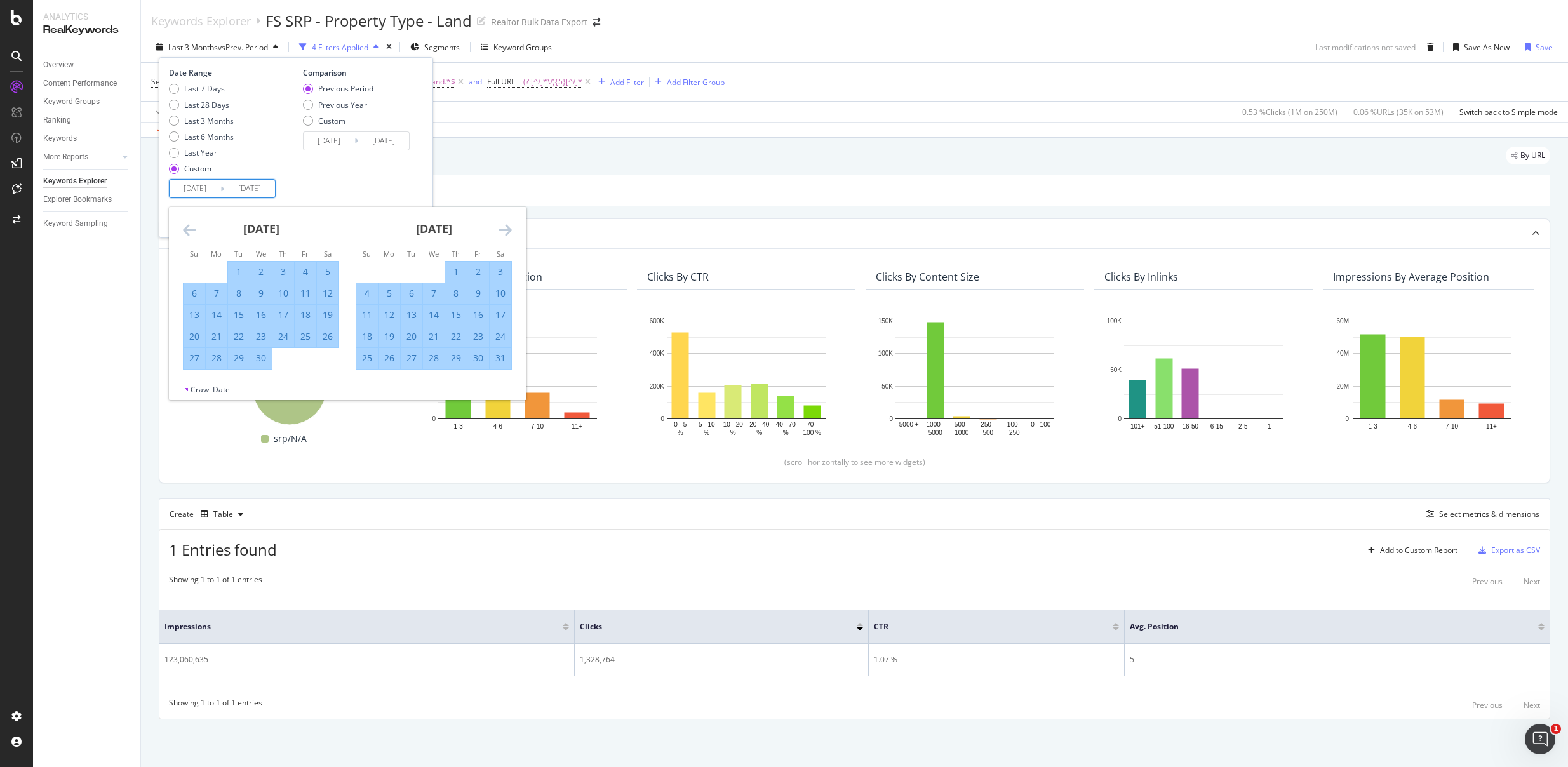
click at [506, 229] on icon "Move forward to switch to the next month." at bounding box center [505, 229] width 13 height 15
click at [374, 379] on div "31" at bounding box center [367, 379] width 21 height 13
type input "2025/08/31"
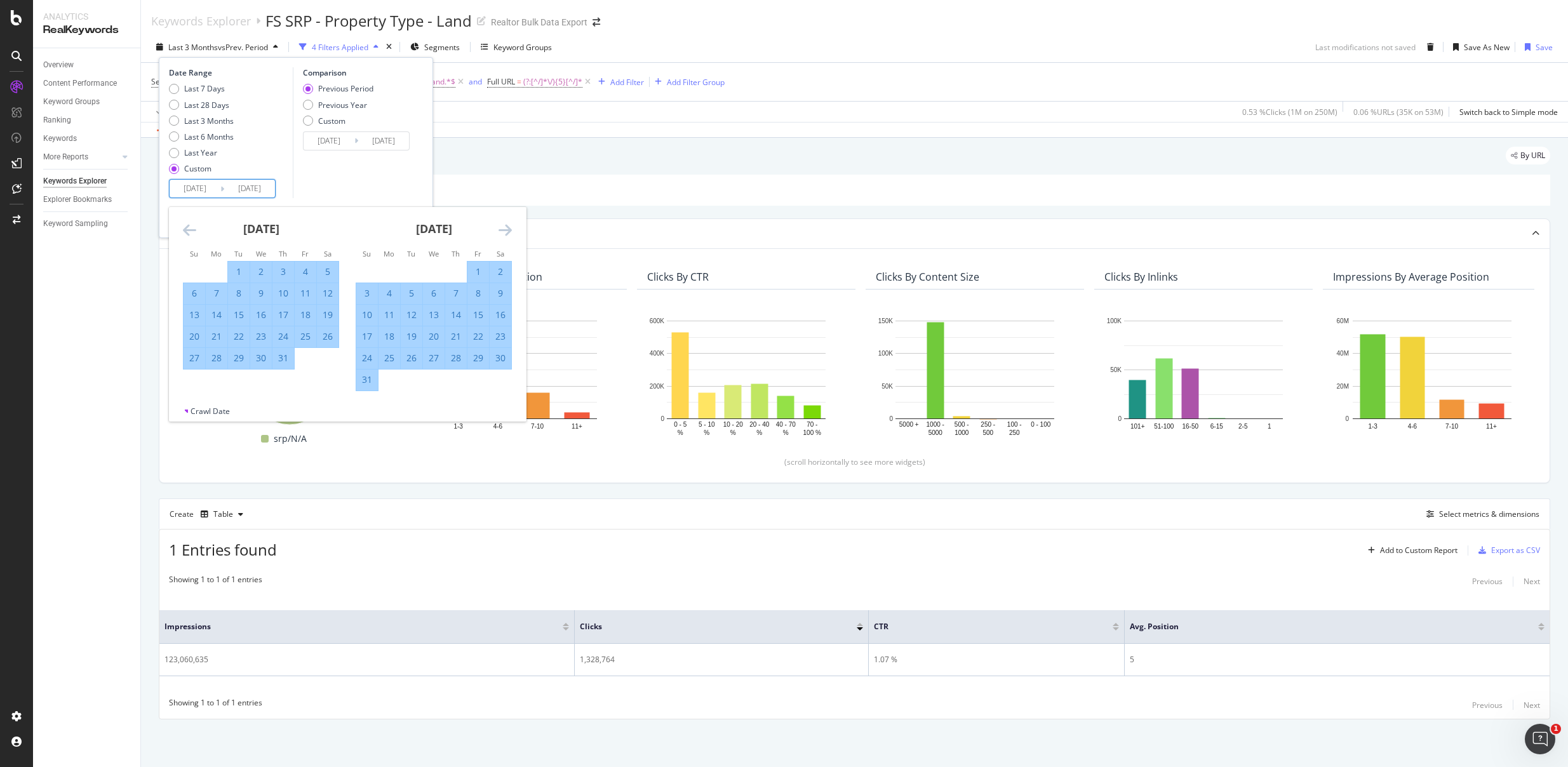
type input "2023/09/02"
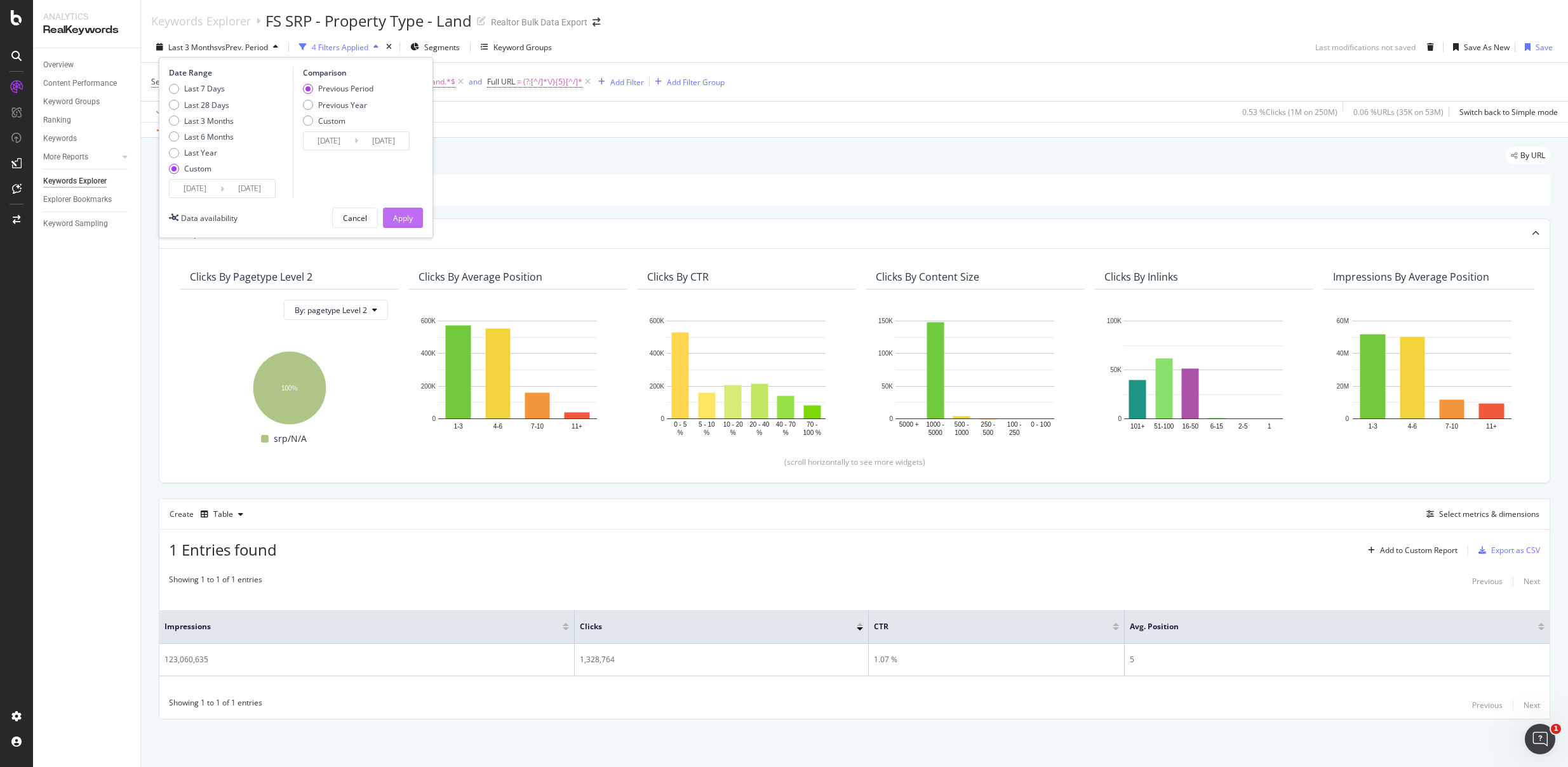
click at [404, 218] on div "Apply" at bounding box center [403, 218] width 20 height 11
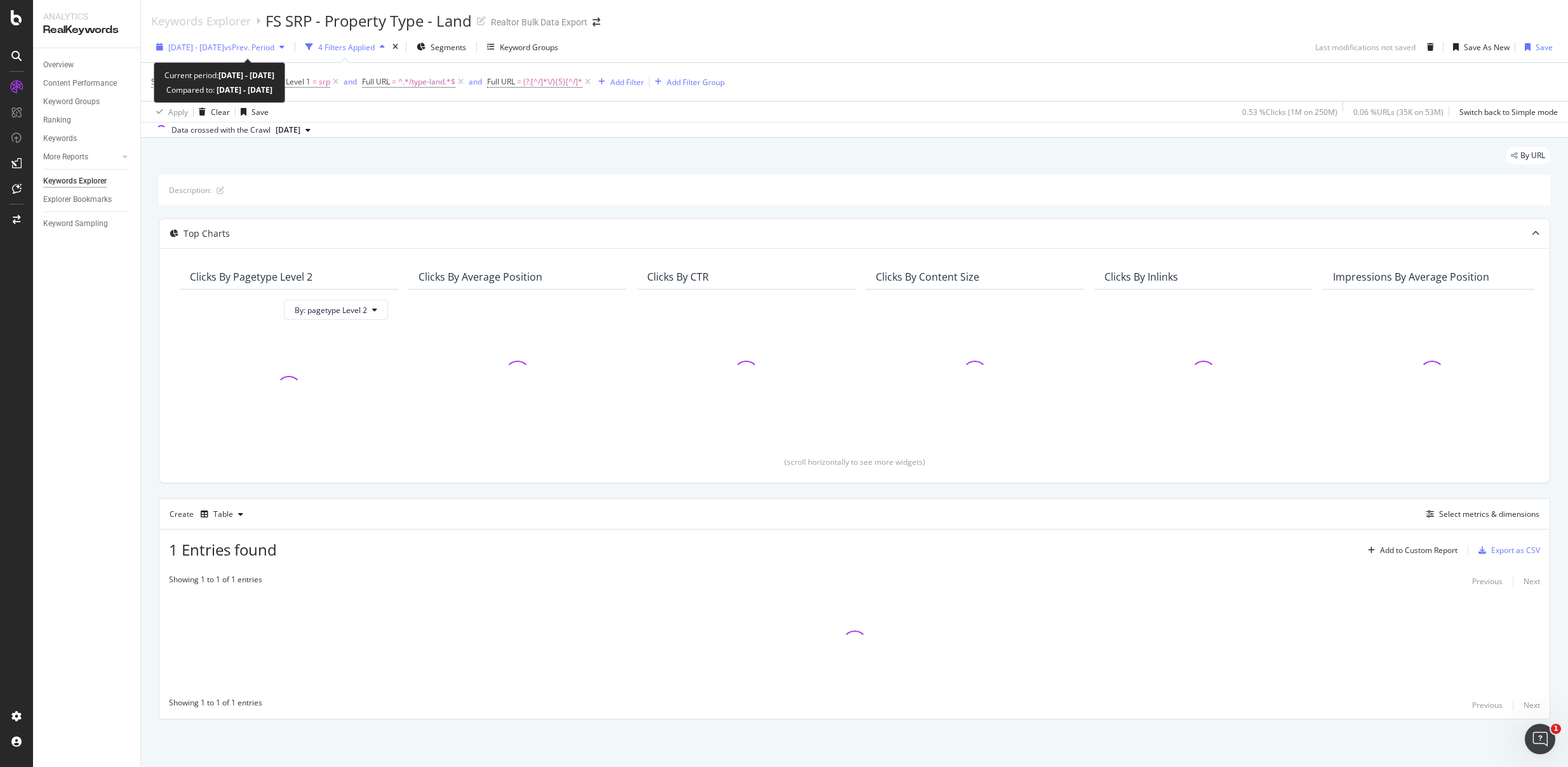
click at [274, 47] on span "vs Prev. Period" at bounding box center [249, 47] width 50 height 11
click at [807, 46] on div "2024 Sep. 1st - 2025 Aug. 31st vs Prev. Period 4 Filters Applied Segments Keywo…" at bounding box center [854, 49] width 1427 height 25
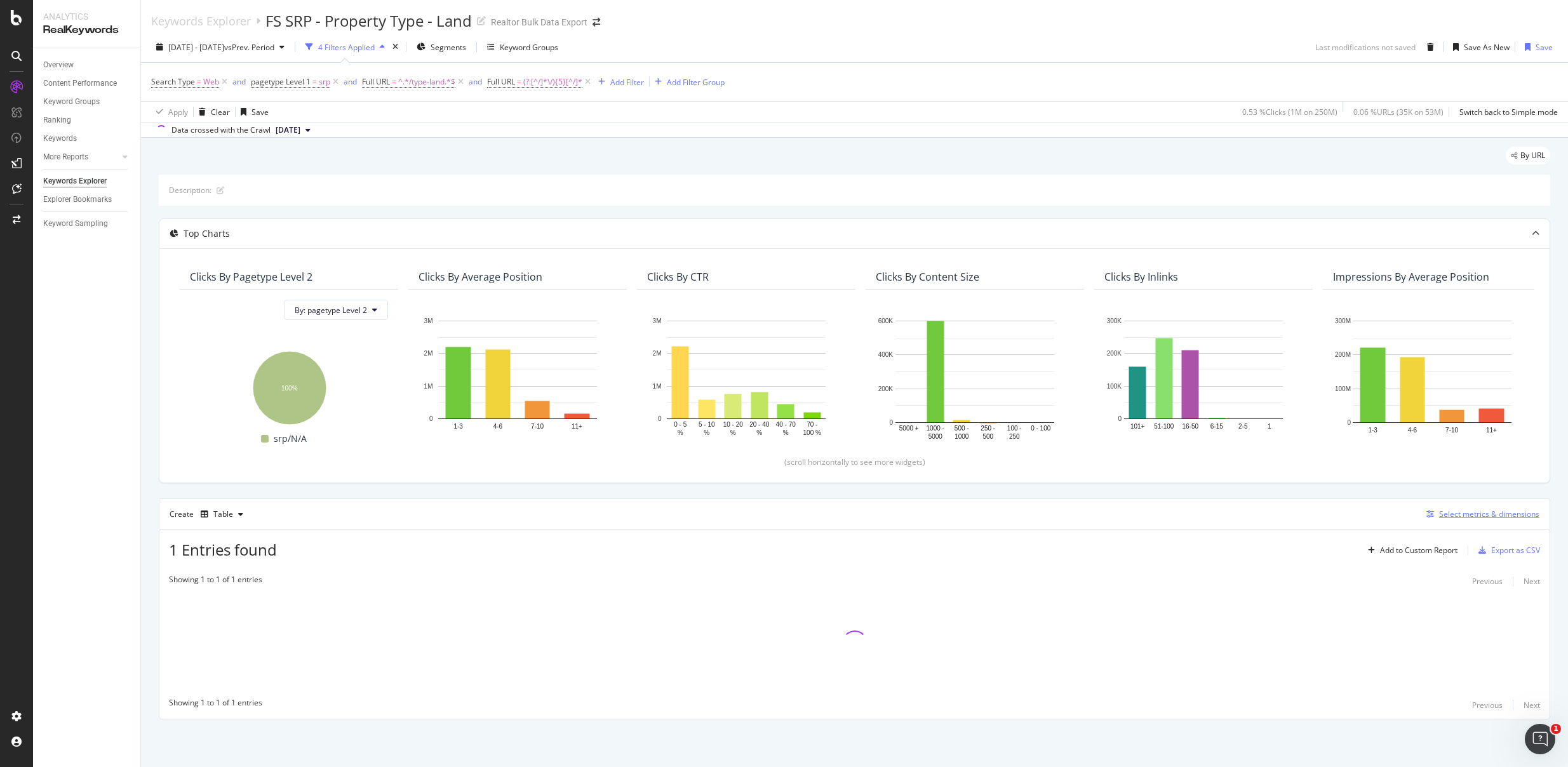
click at [1485, 516] on div "Select metrics & dimensions" at bounding box center [1489, 514] width 100 height 11
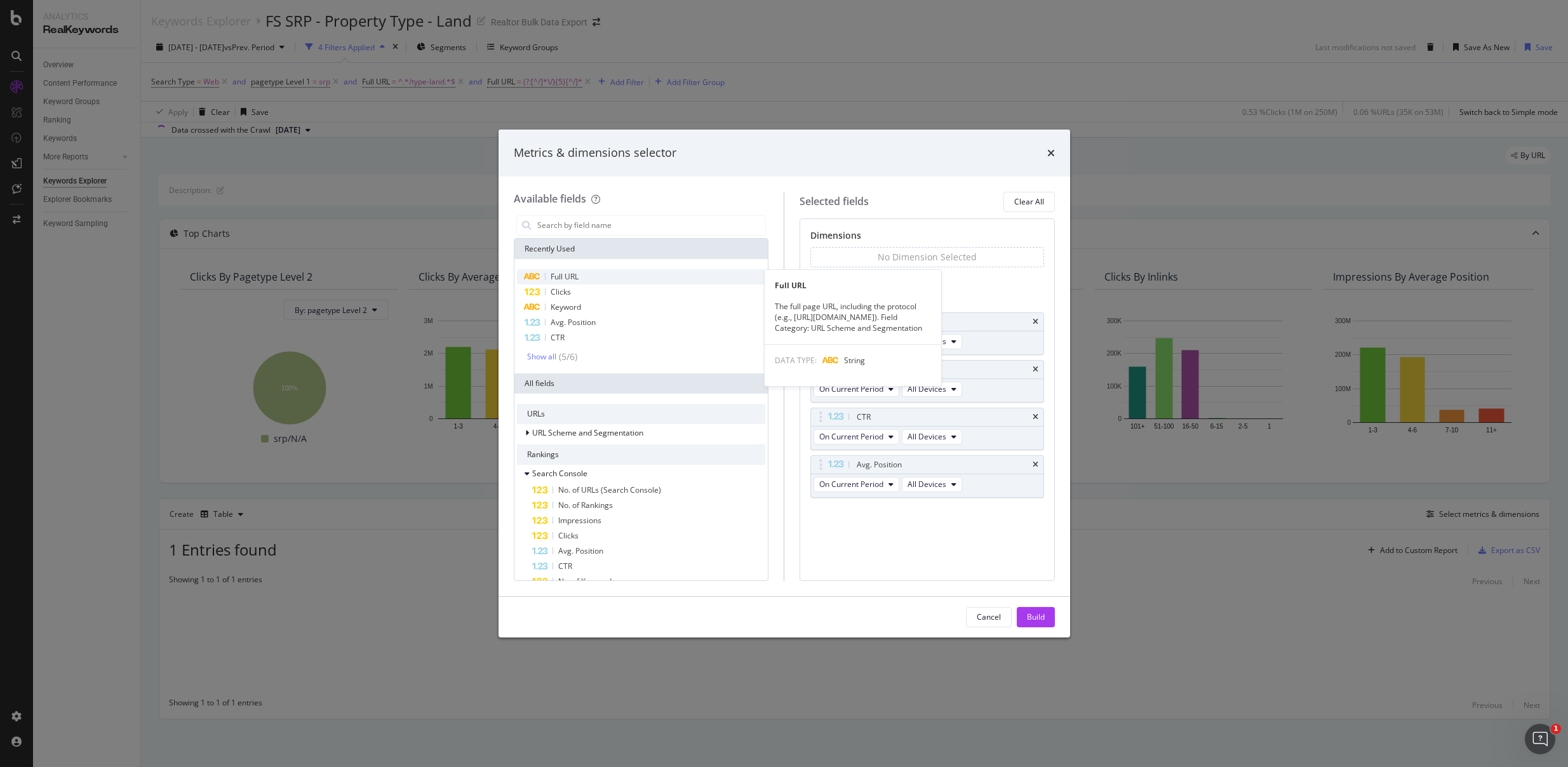
click at [579, 273] on div "Full URL" at bounding box center [641, 277] width 249 height 15
click at [1030, 614] on div "Build" at bounding box center [1036, 617] width 18 height 11
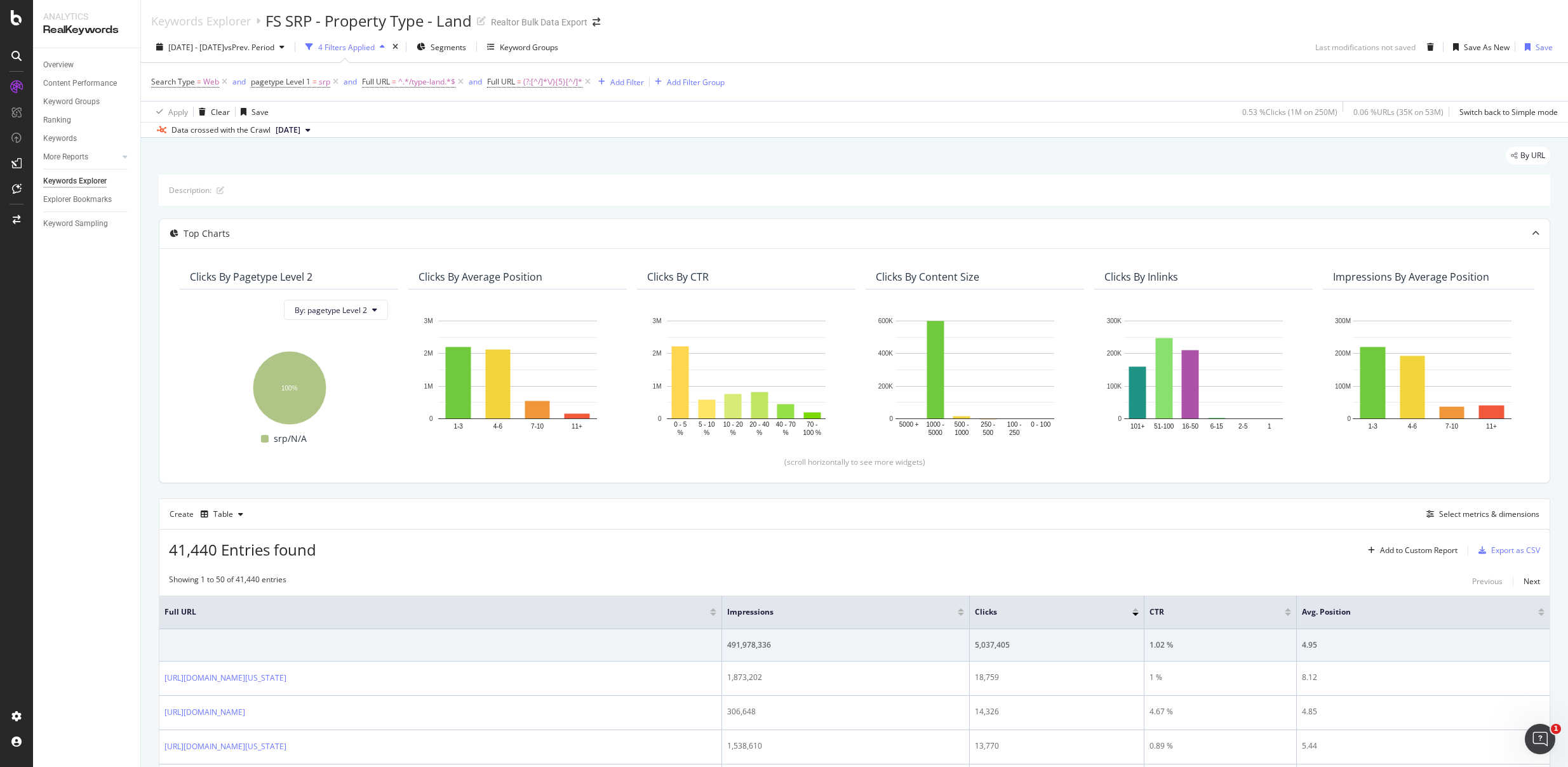
click at [1106, 70] on div "Search Type = Web and pagetype Level 1 = srp and Full URL = ^.*/type-land.*$ an…" at bounding box center [855, 81] width 1407 height 38
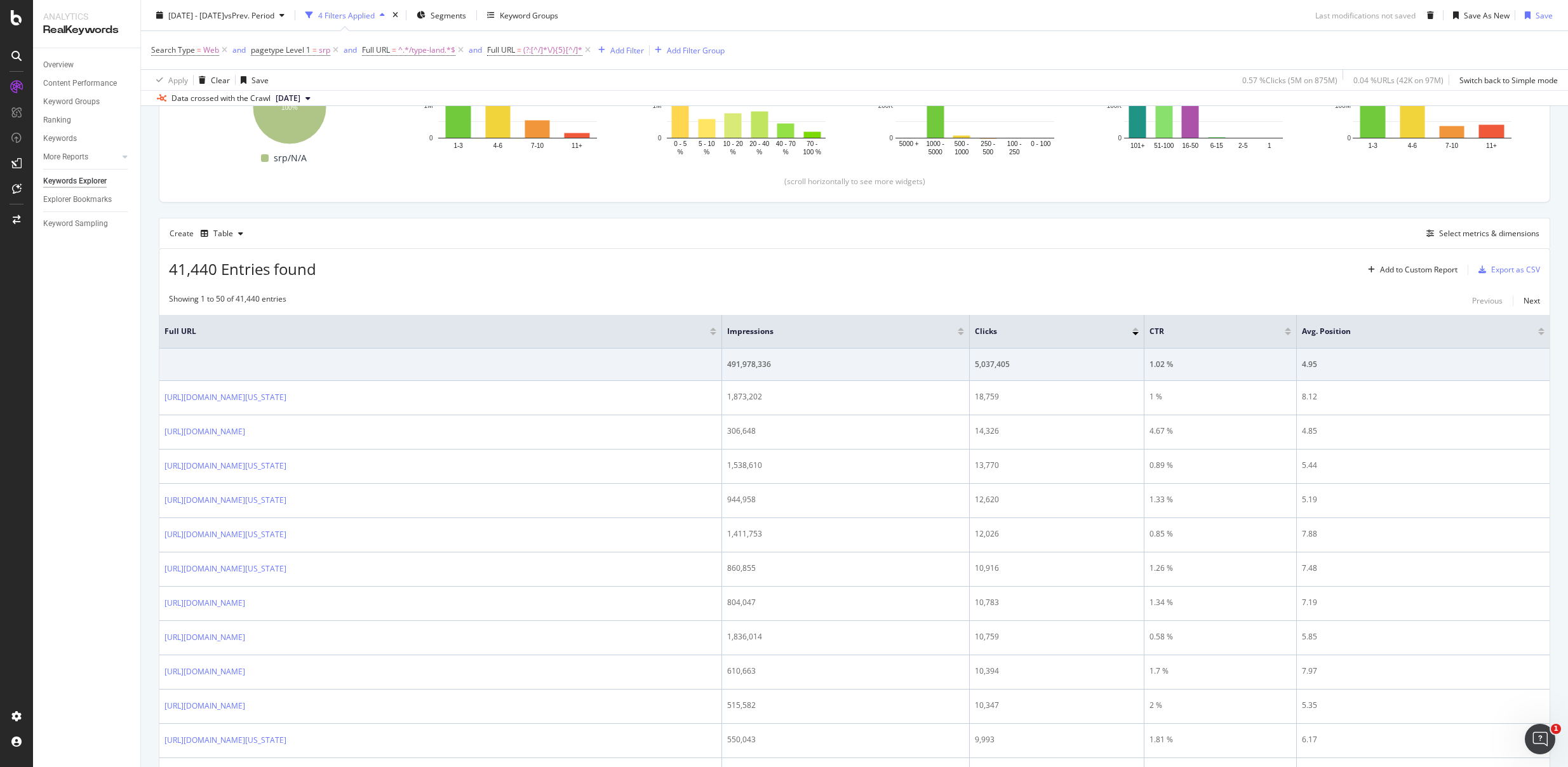
click at [909, 275] on div "41,440 Entries found Add to Custom Report Export as CSV" at bounding box center [855, 264] width 1391 height 31
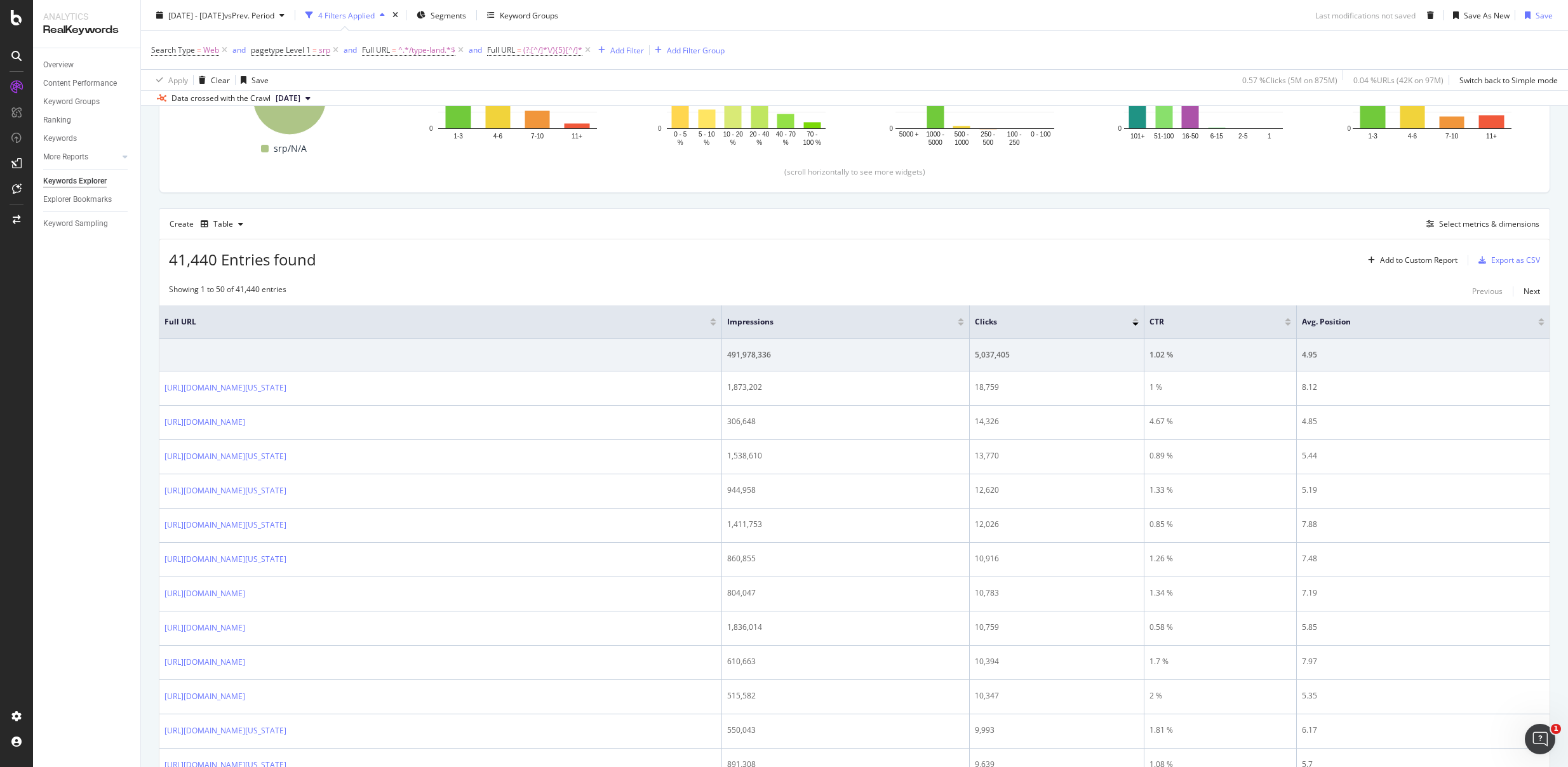
scroll to position [291, 0]
click at [1088, 257] on div "41,440 Entries found Add to Custom Report Export as CSV" at bounding box center [855, 253] width 1391 height 31
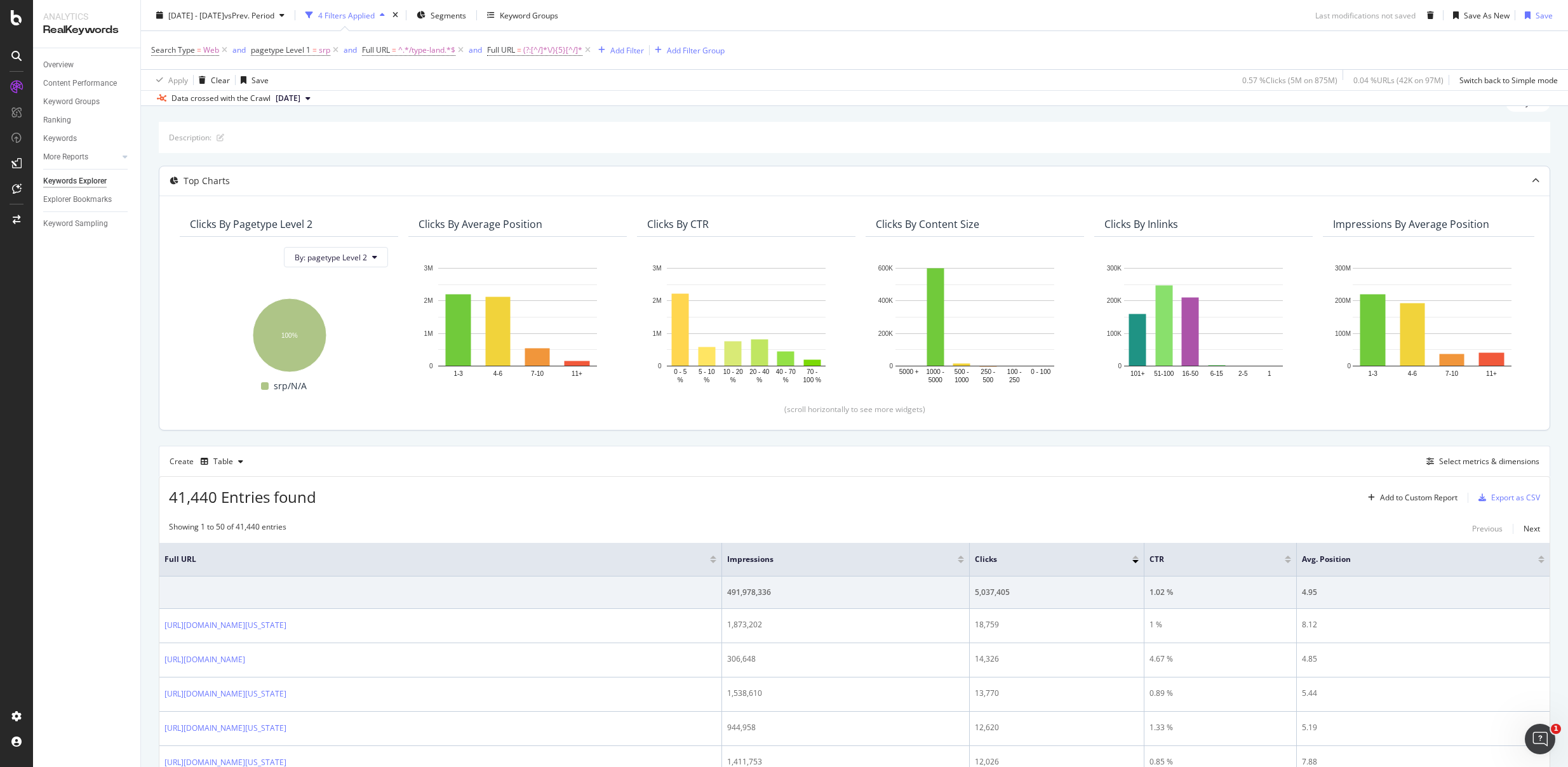
scroll to position [0, 0]
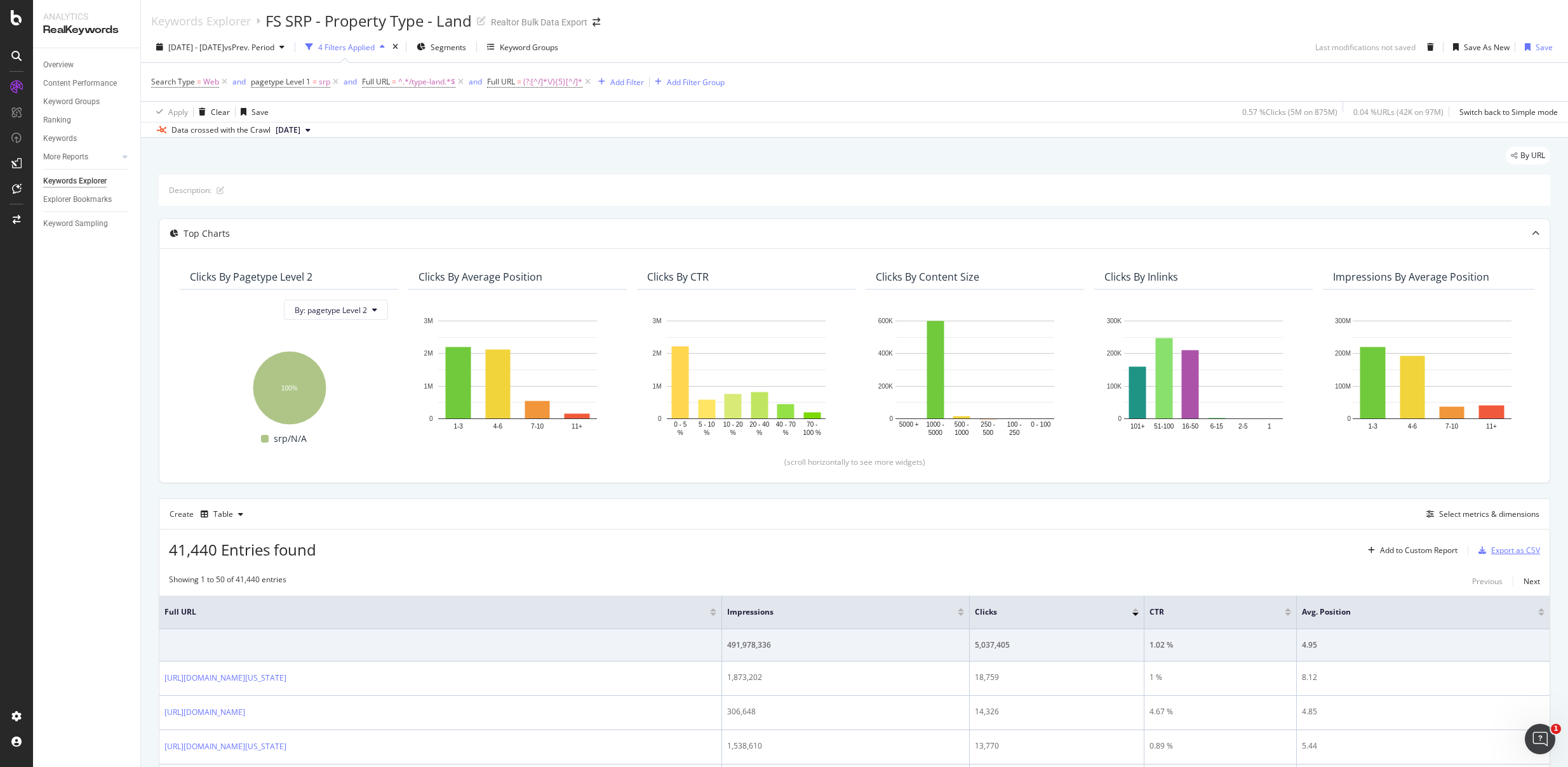
click at [1502, 550] on div "Export as CSV" at bounding box center [1515, 550] width 49 height 11
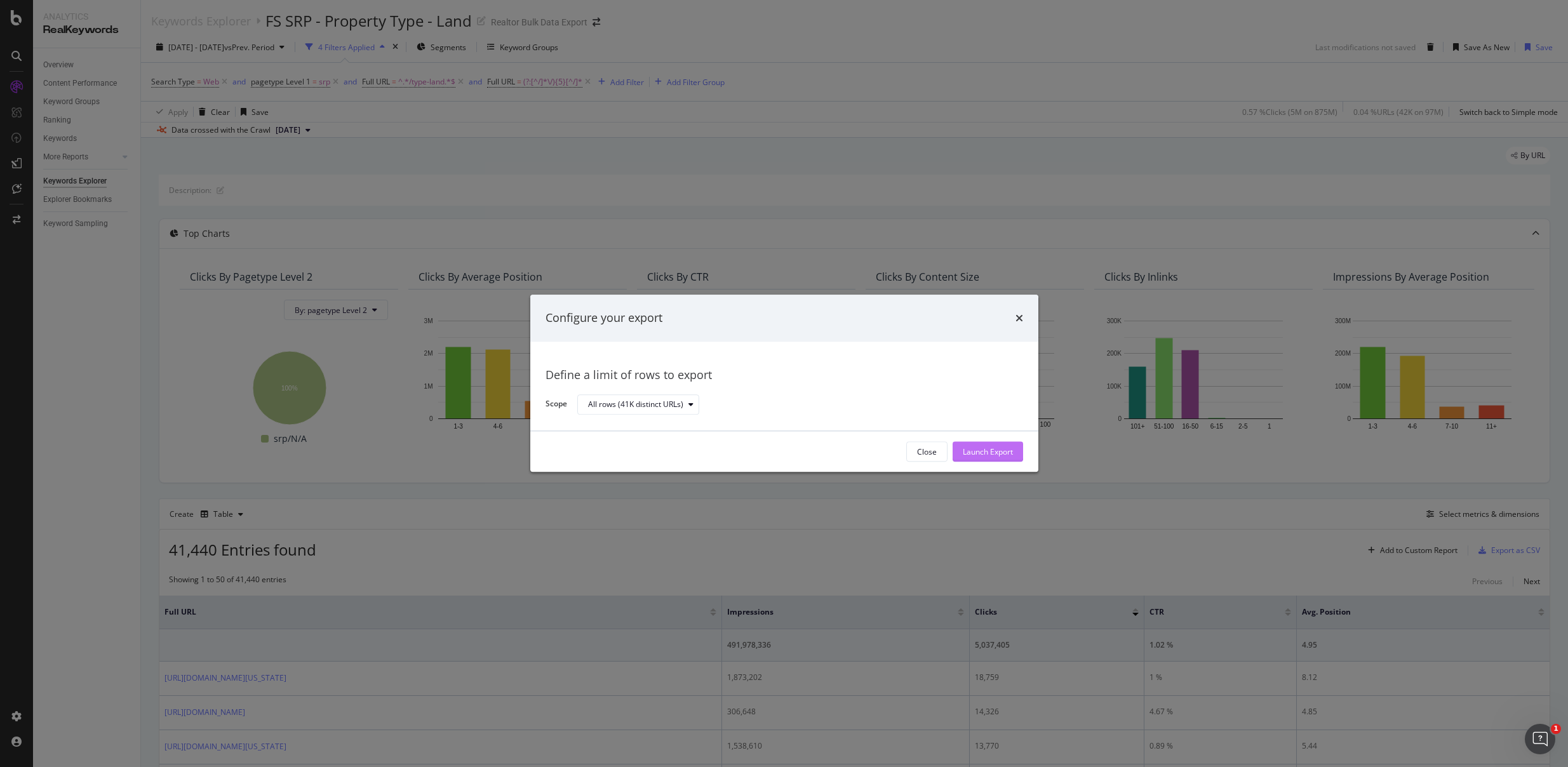
click at [1001, 449] on div "Launch Export" at bounding box center [988, 452] width 50 height 11
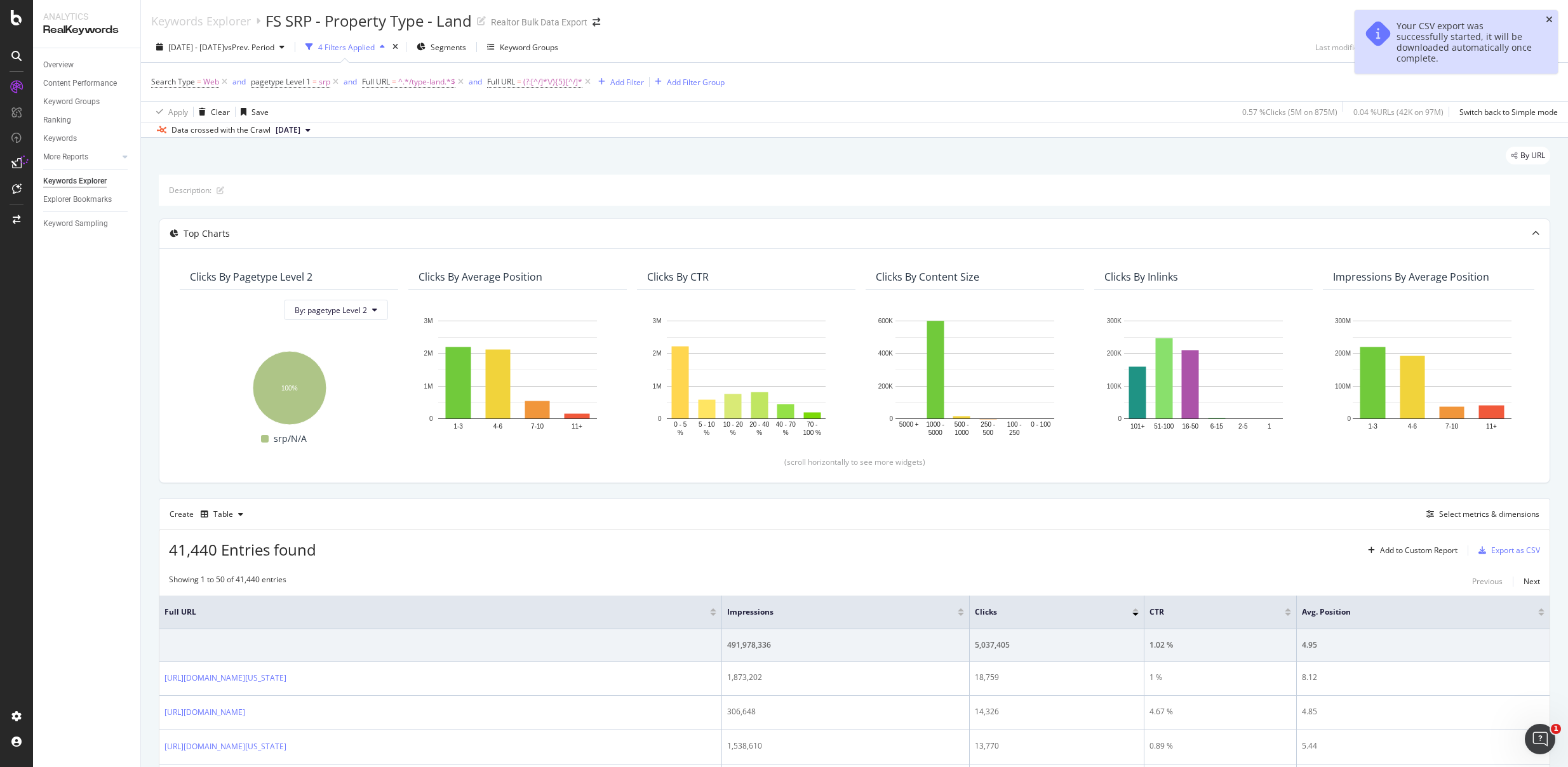
click at [1553, 17] on icon "close toast" at bounding box center [1549, 19] width 7 height 9
click at [623, 83] on div "Add Filter" at bounding box center [627, 82] width 33 height 11
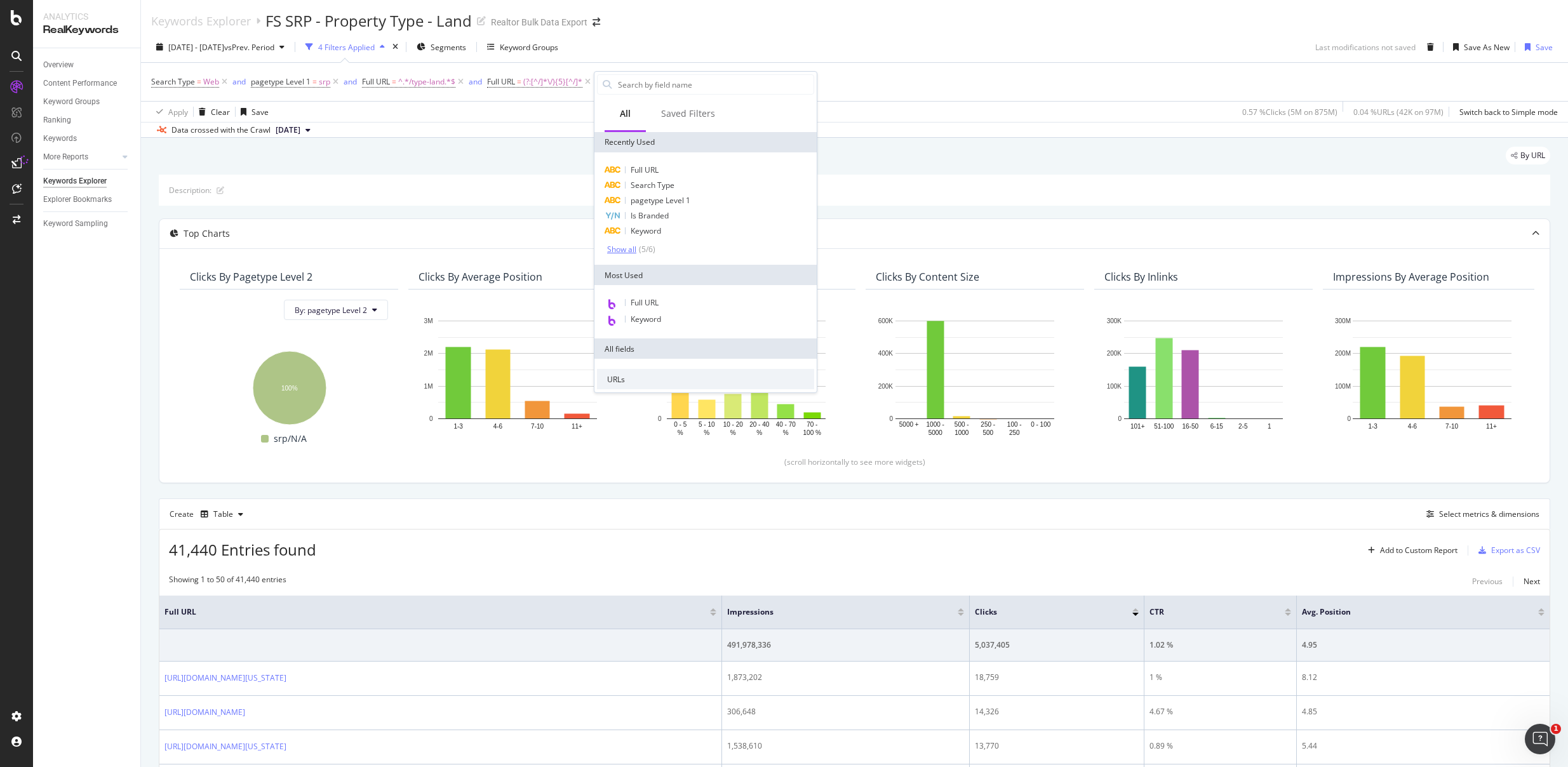
click at [634, 253] on div "Show all" at bounding box center [622, 249] width 29 height 9
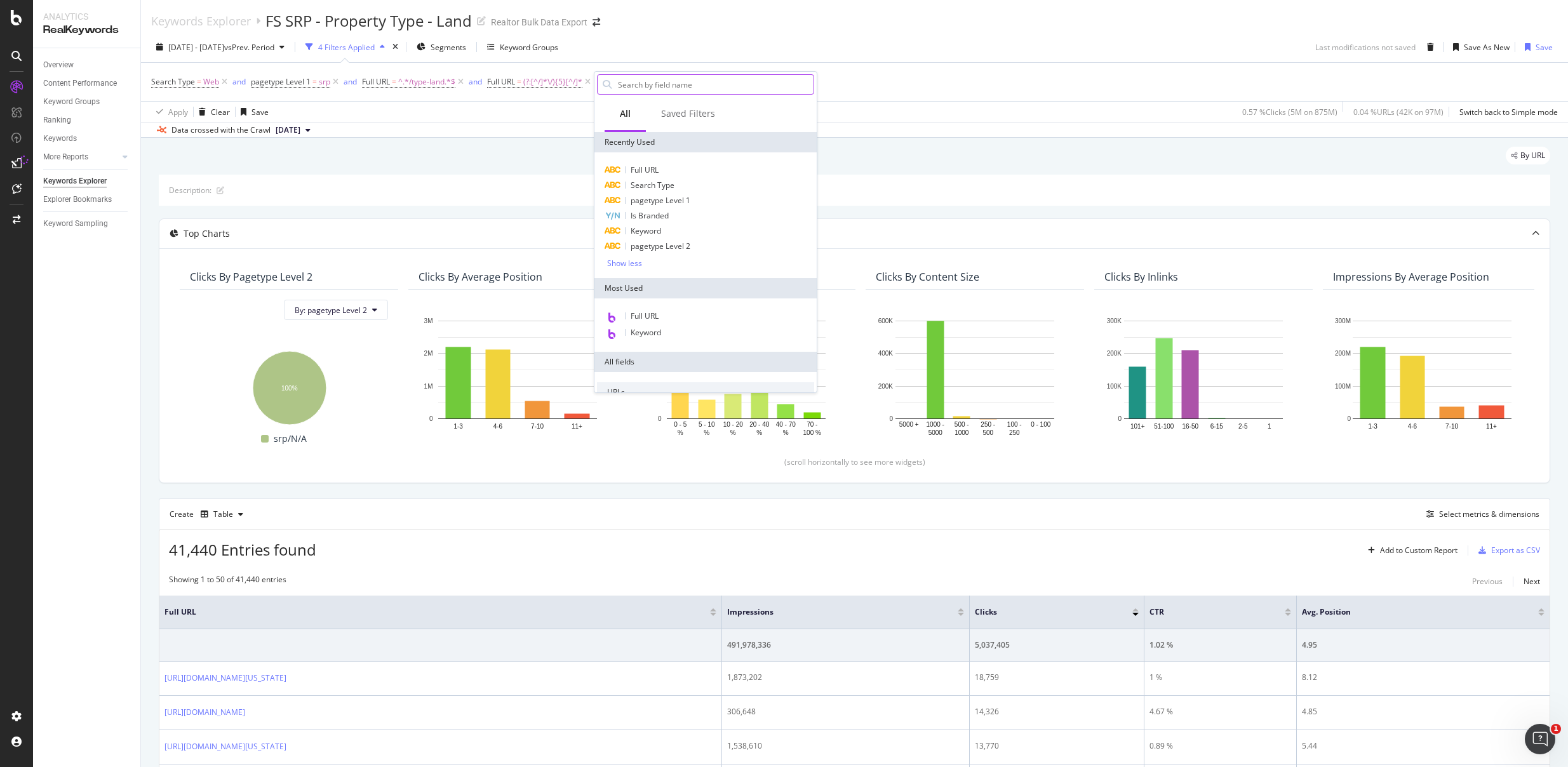
click at [671, 78] on input "text" at bounding box center [715, 84] width 197 height 19
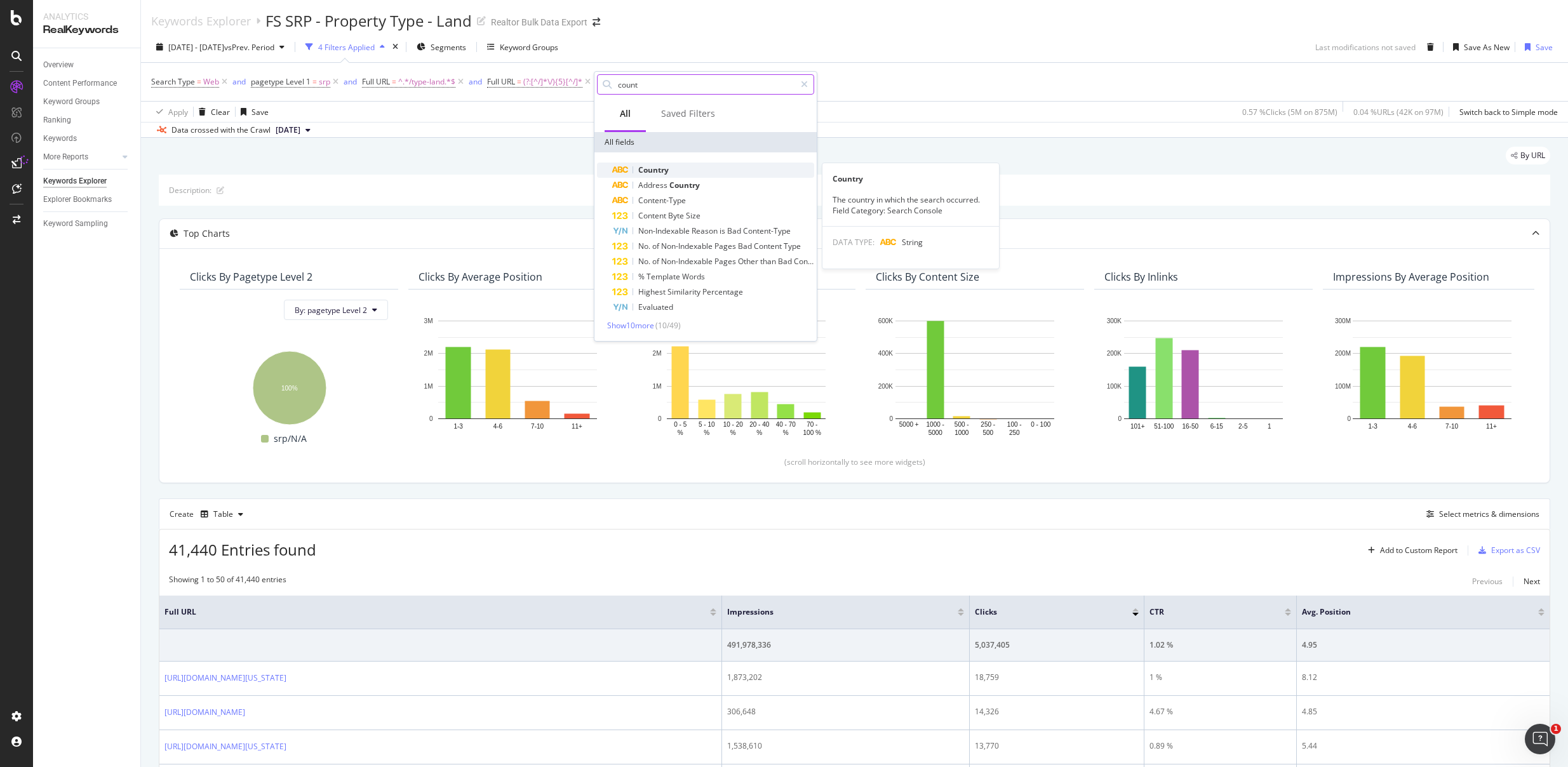
type input "count"
click at [668, 167] on span "Country" at bounding box center [654, 170] width 31 height 11
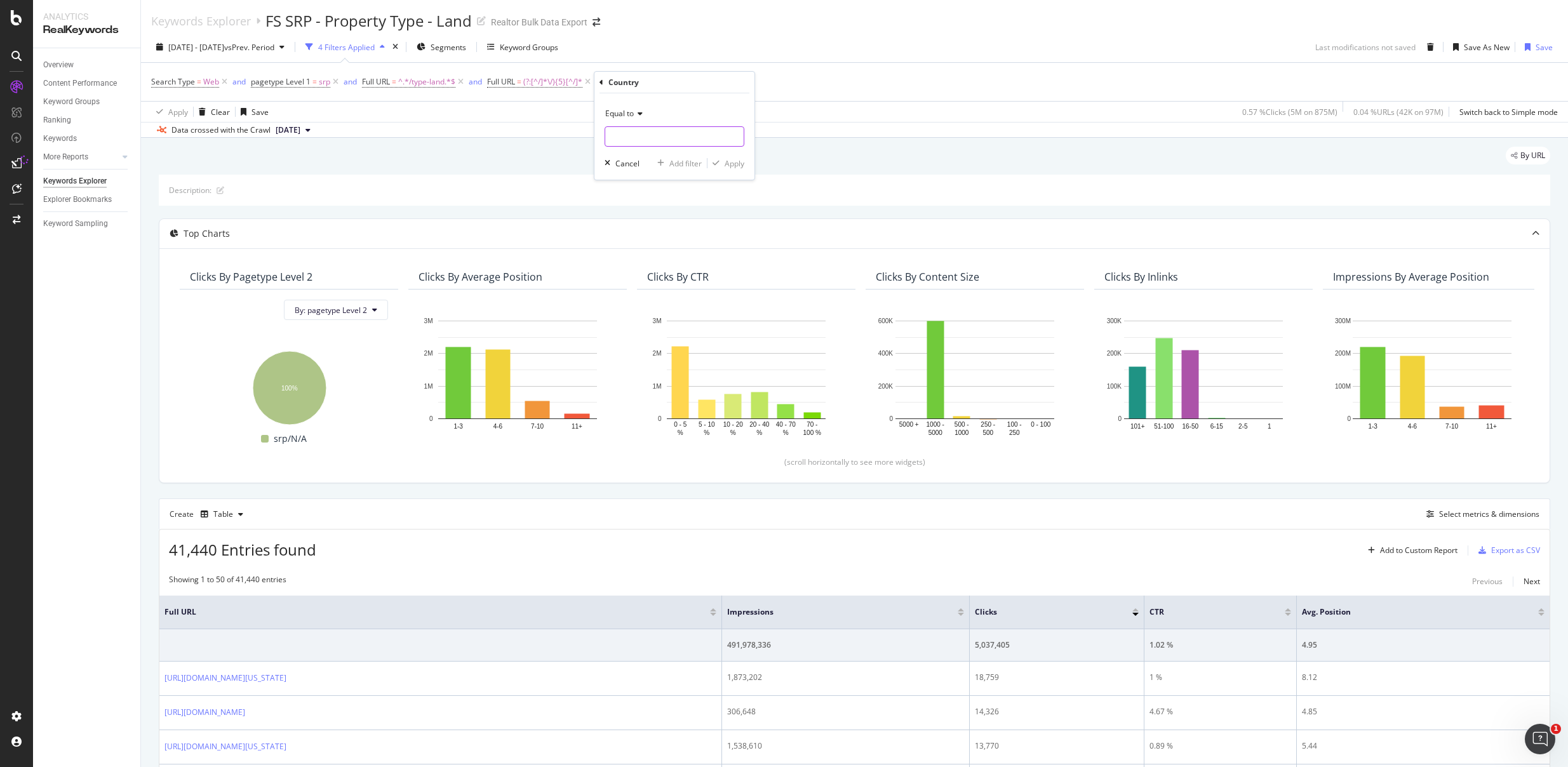
click at [634, 135] on input "text" at bounding box center [675, 136] width 139 height 20
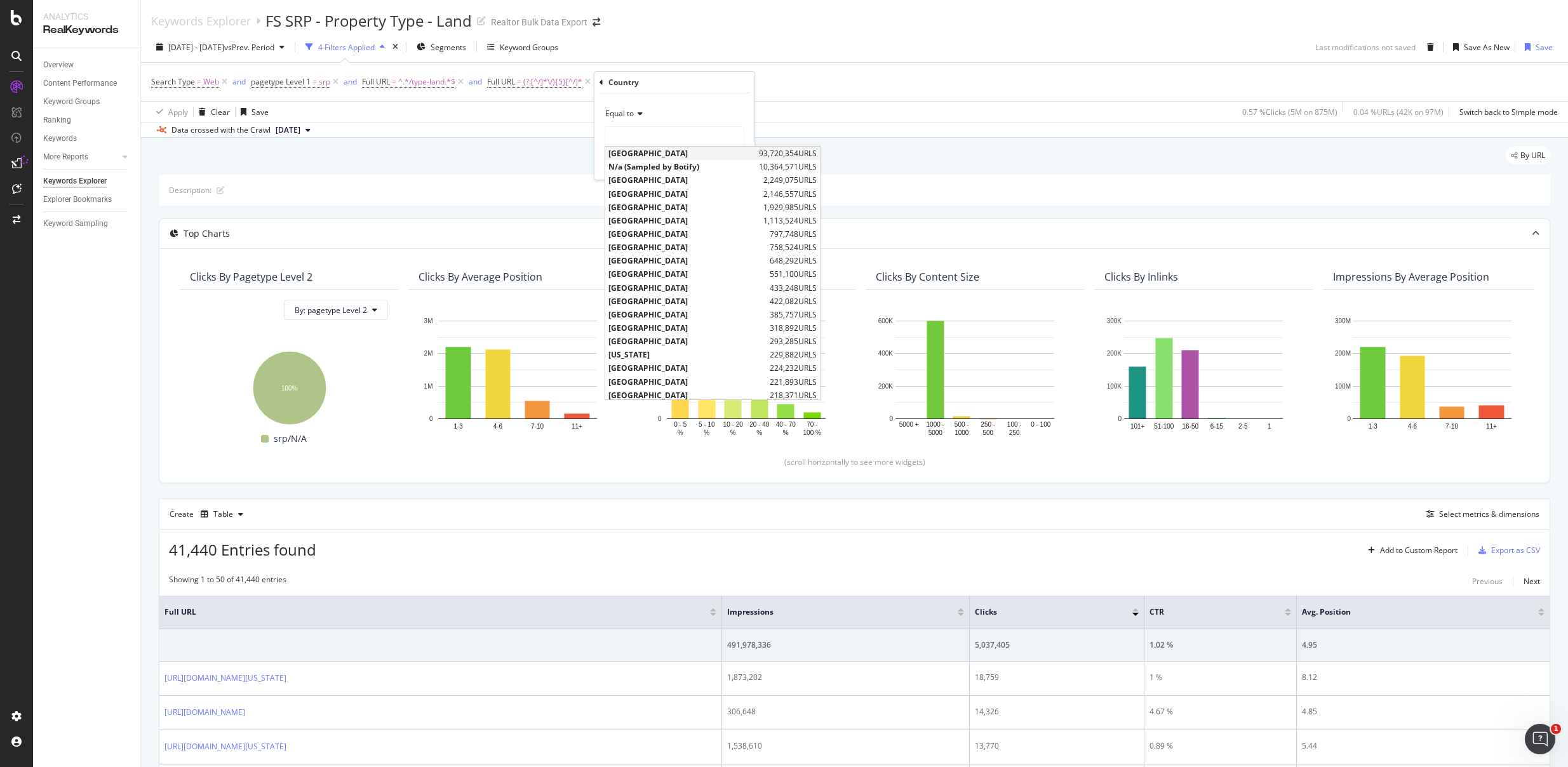
click at [633, 152] on span "United States of America" at bounding box center [682, 153] width 147 height 11
type input "United States of America"
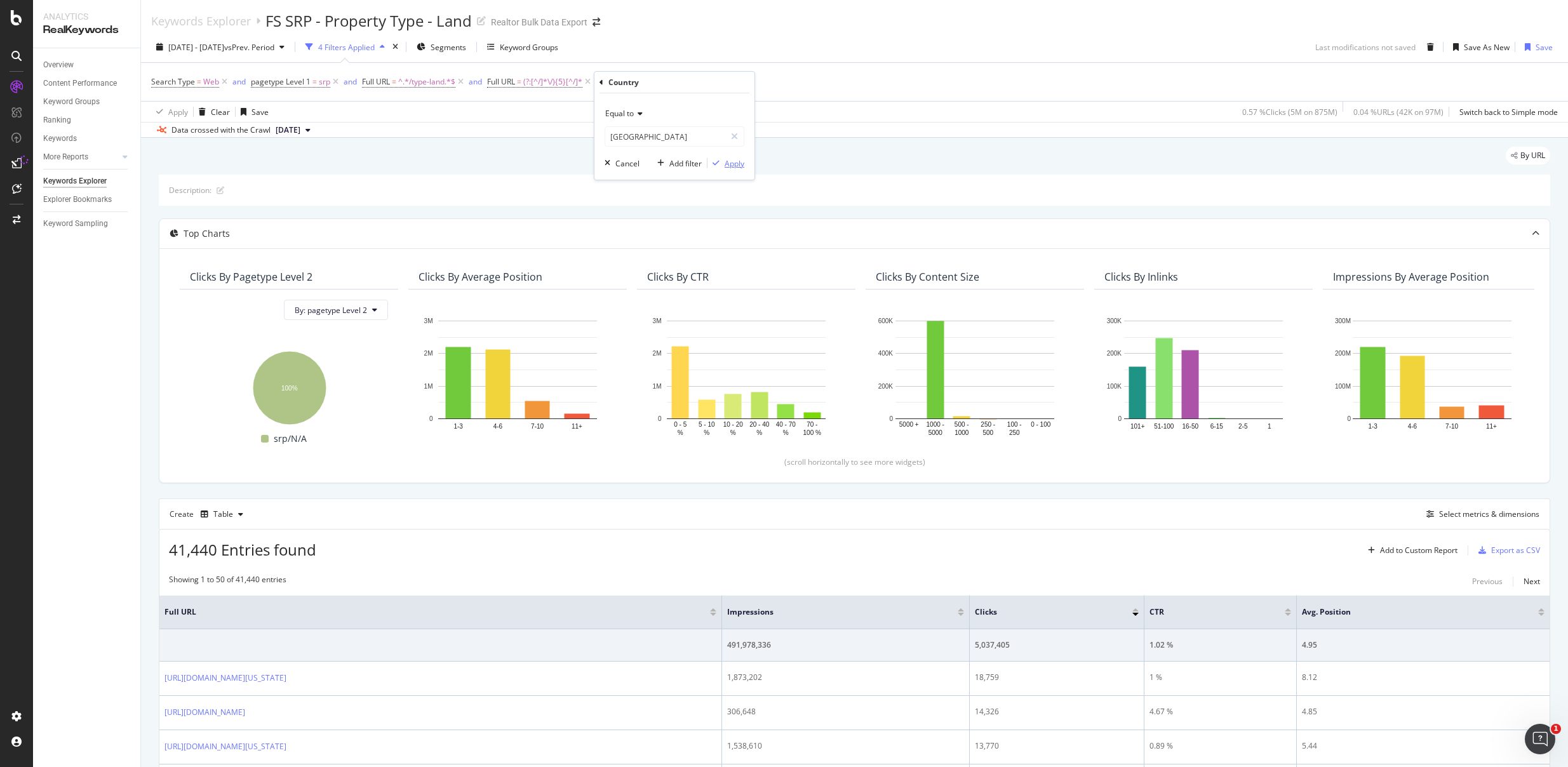
click at [725, 163] on div "Apply" at bounding box center [735, 163] width 20 height 11
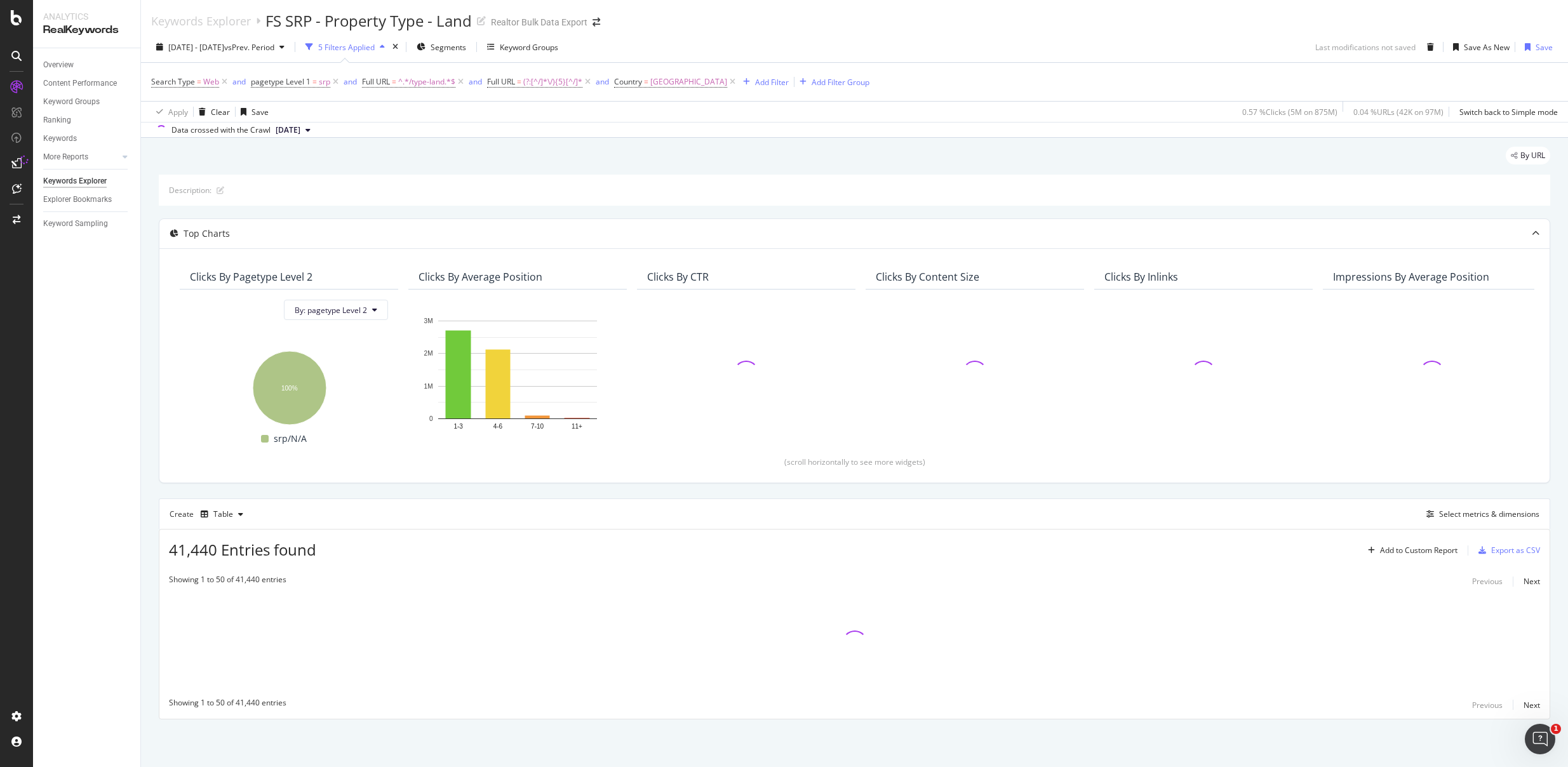
click at [992, 43] on div "2024 Sep. 1st - 2025 Aug. 31st vs Prev. Period 5 Filters Applied Segments Keywo…" at bounding box center [854, 49] width 1427 height 25
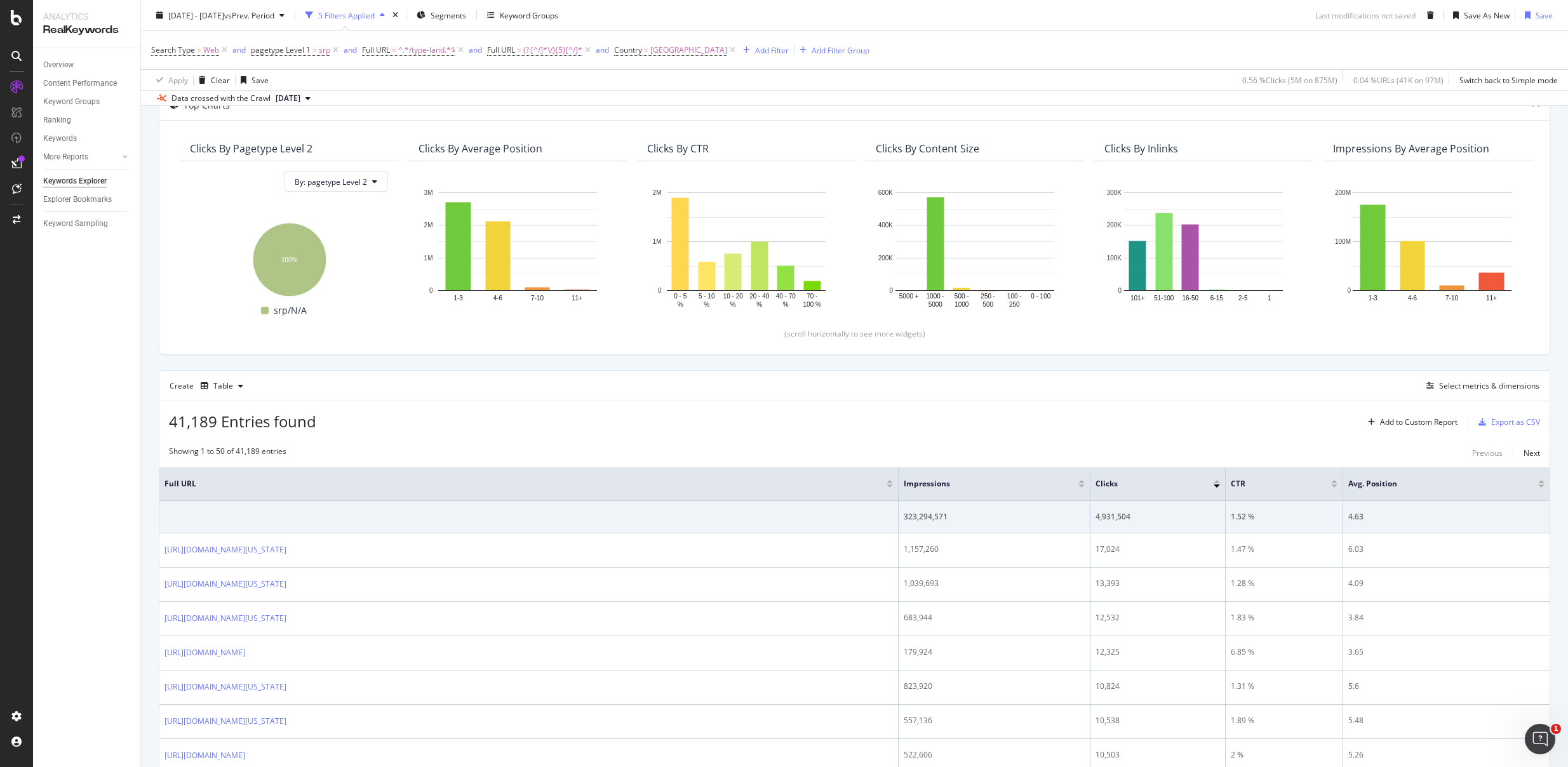
scroll to position [131, 0]
click at [1523, 420] on div "Export as CSV" at bounding box center [1515, 420] width 49 height 11
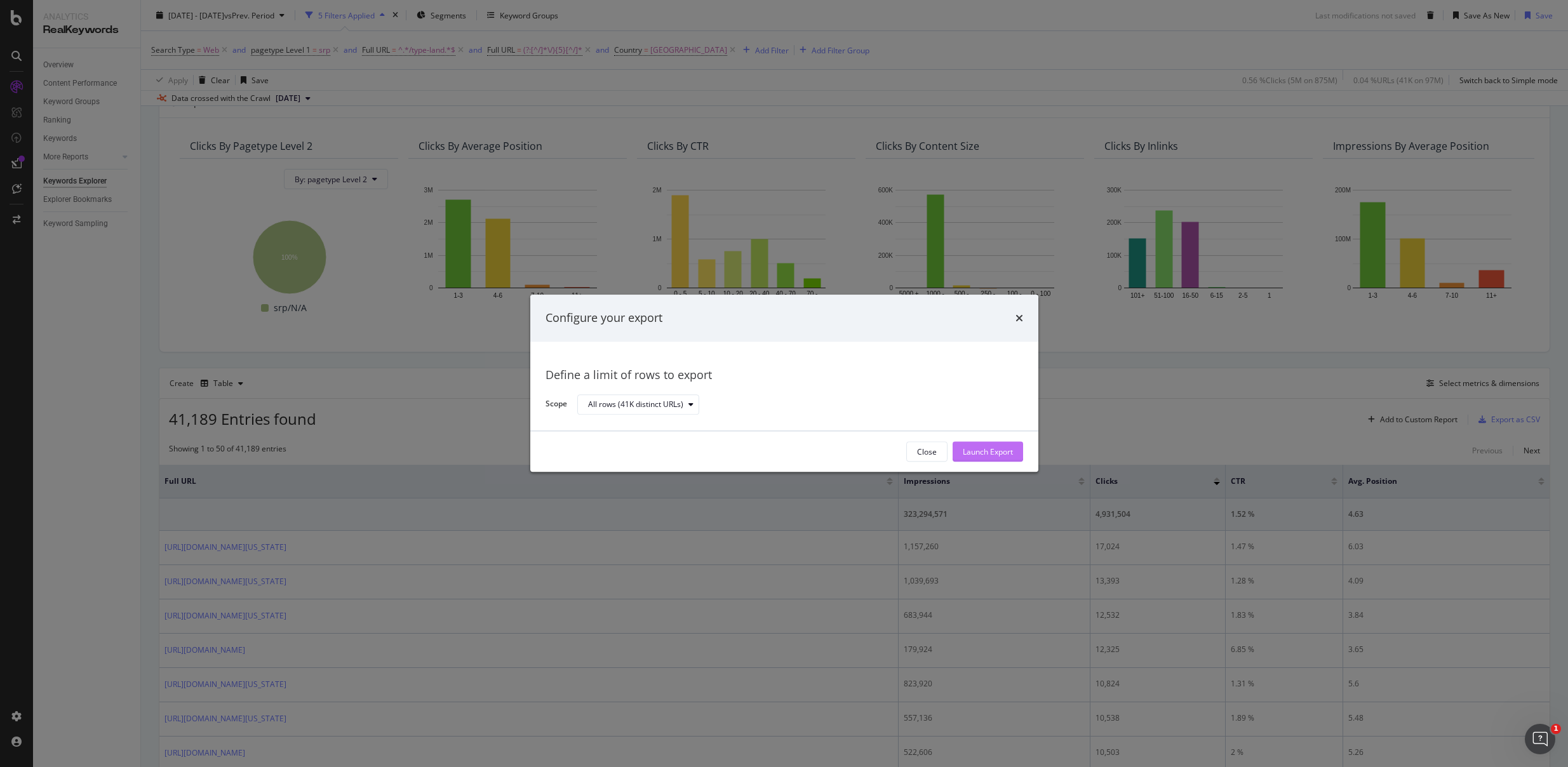
click at [988, 447] on div "Launch Export" at bounding box center [988, 452] width 50 height 11
